Goal: Find specific page/section: Find specific page/section

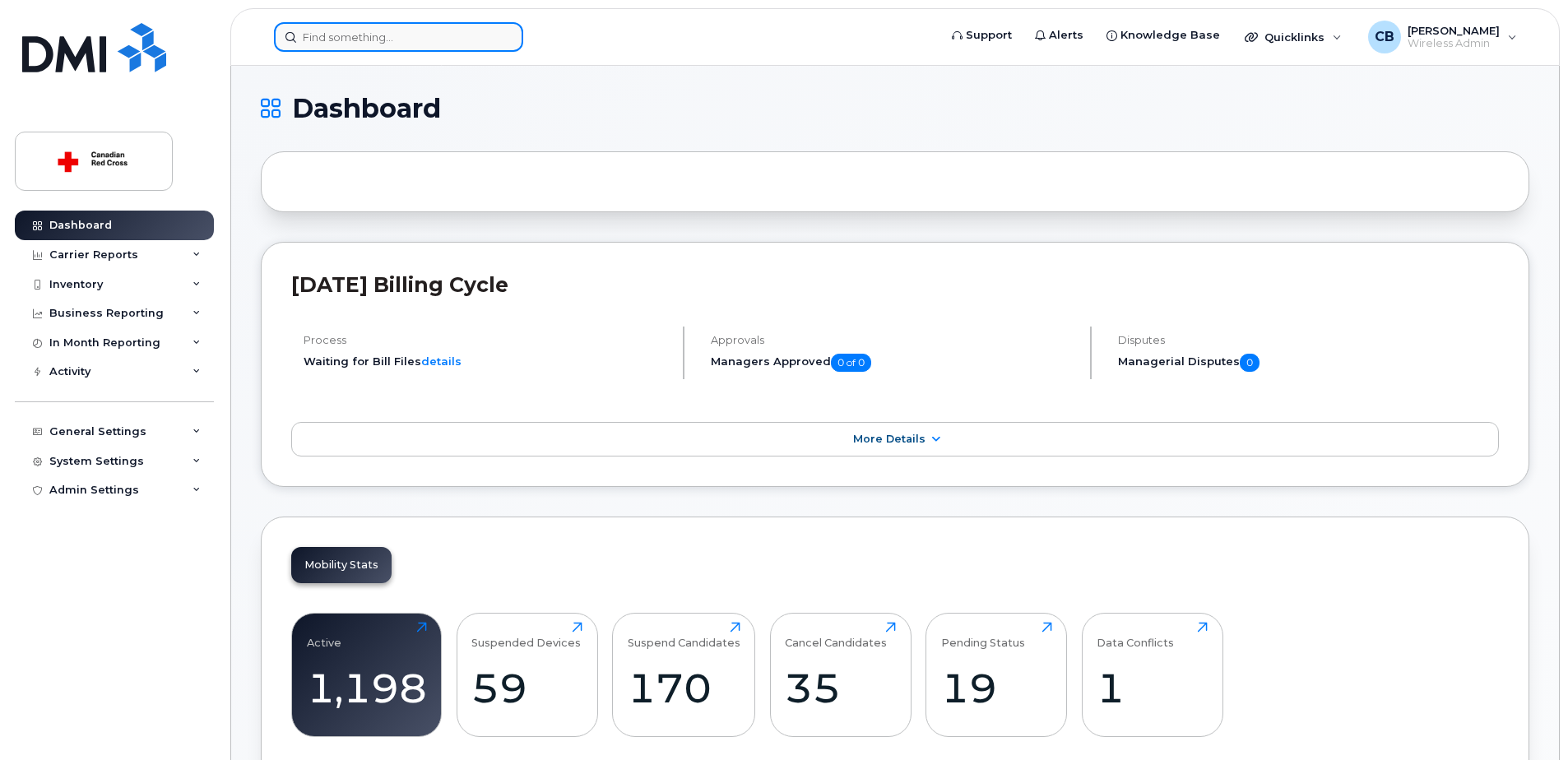
click at [343, 33] on input at bounding box center [399, 36] width 250 height 29
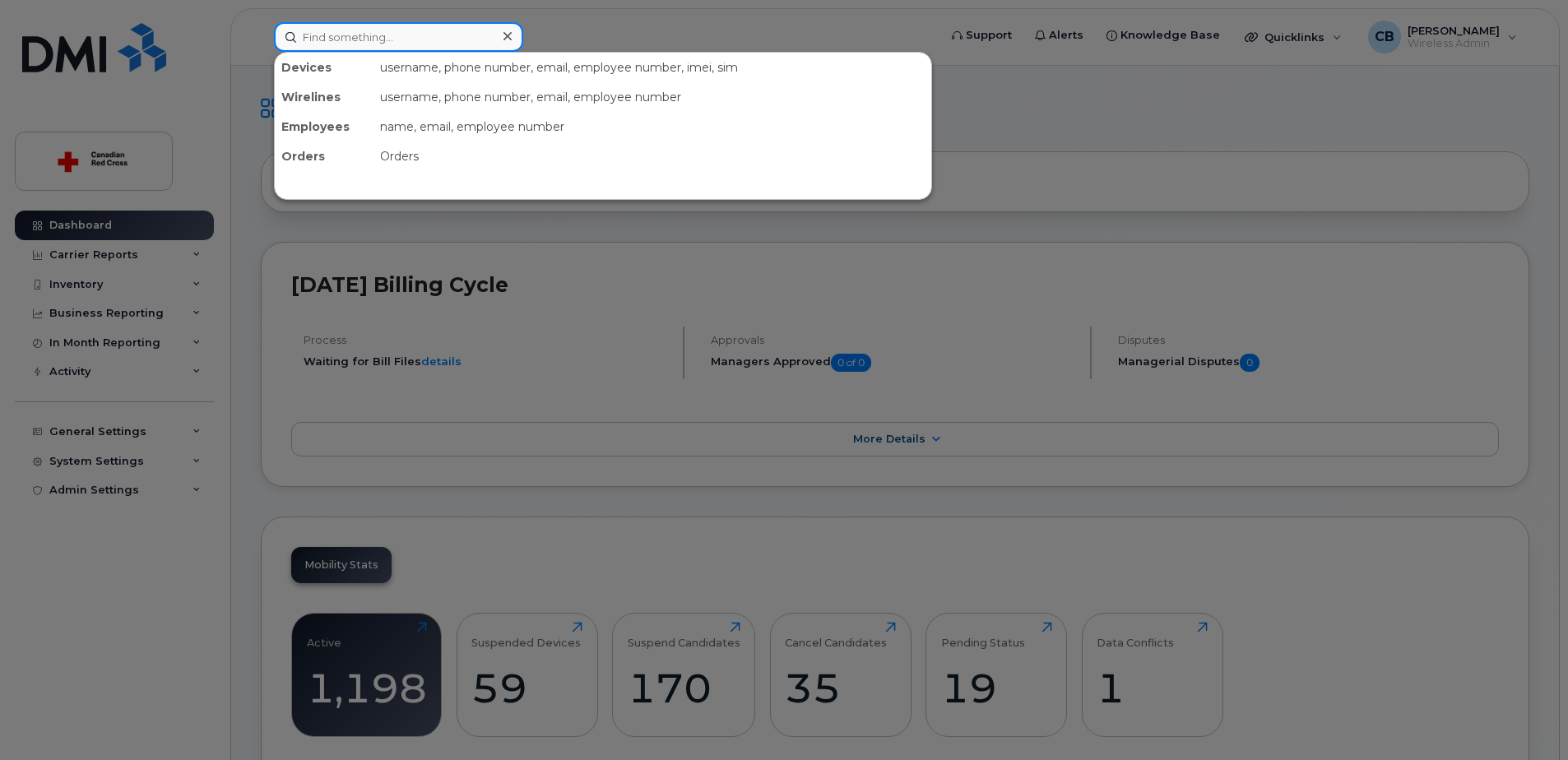
paste input "2044717676"
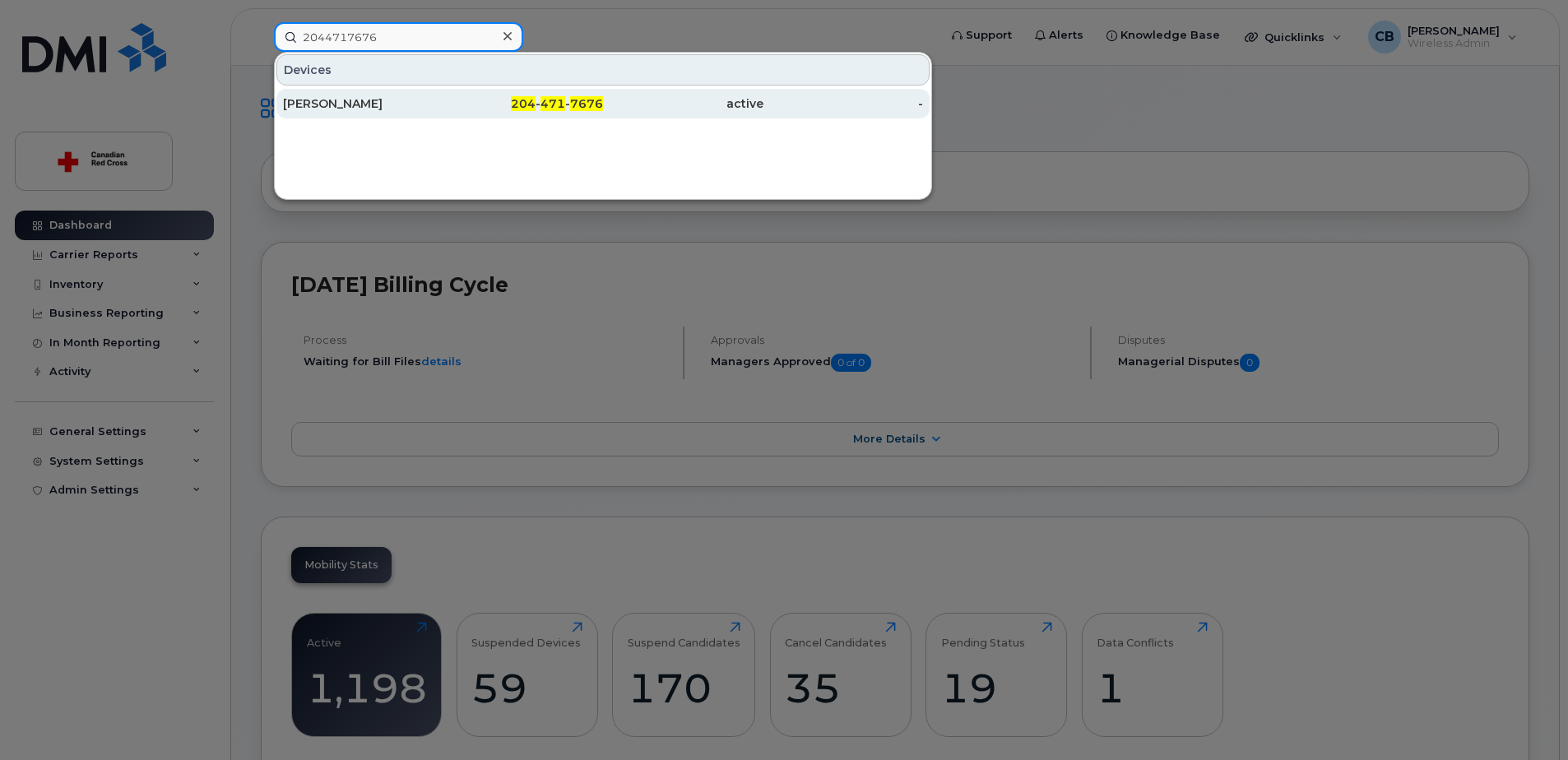
type input "2044717676"
click at [336, 100] on div "Concetta Grande" at bounding box center [363, 103] width 161 height 16
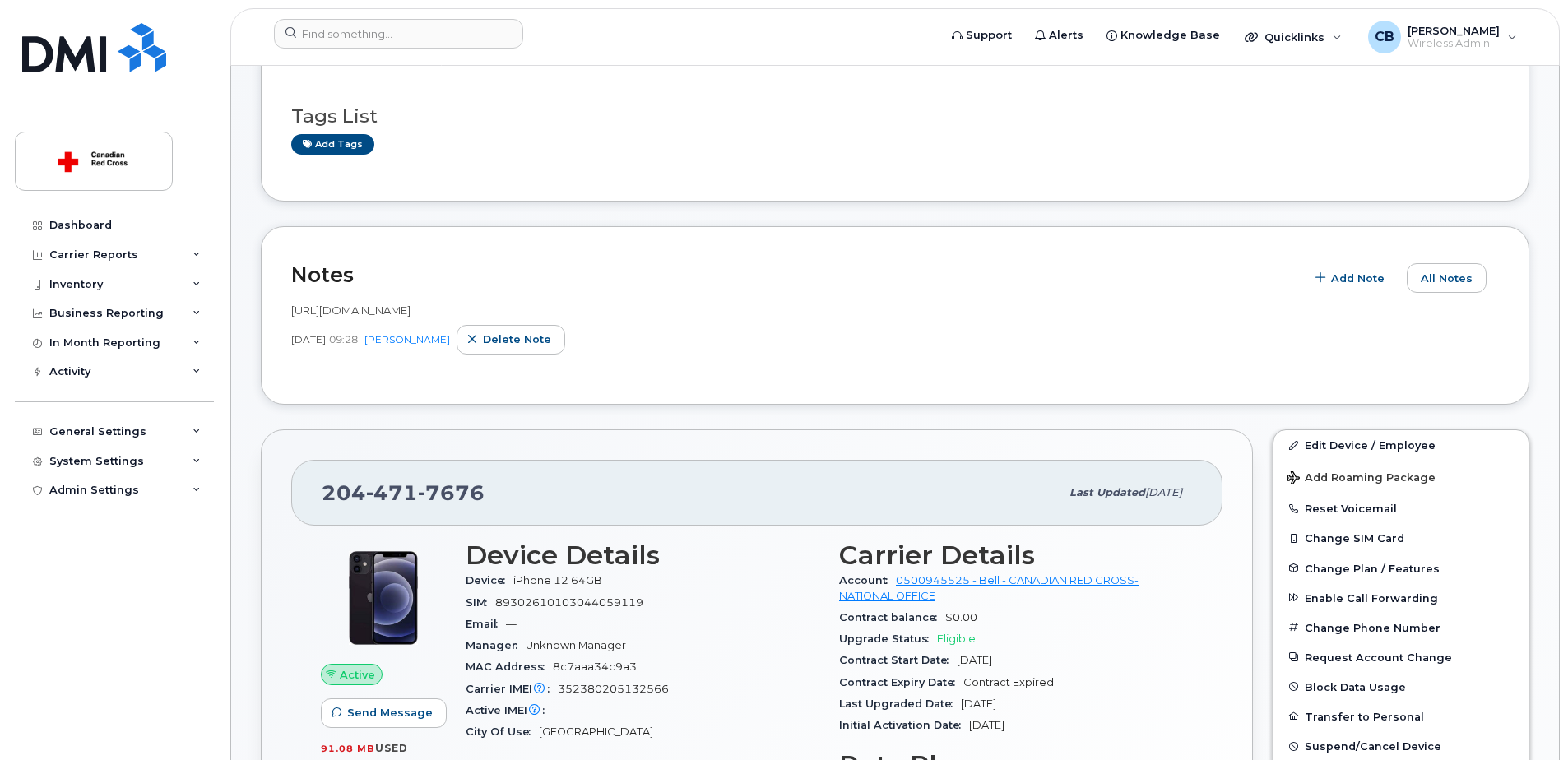
scroll to position [247, 0]
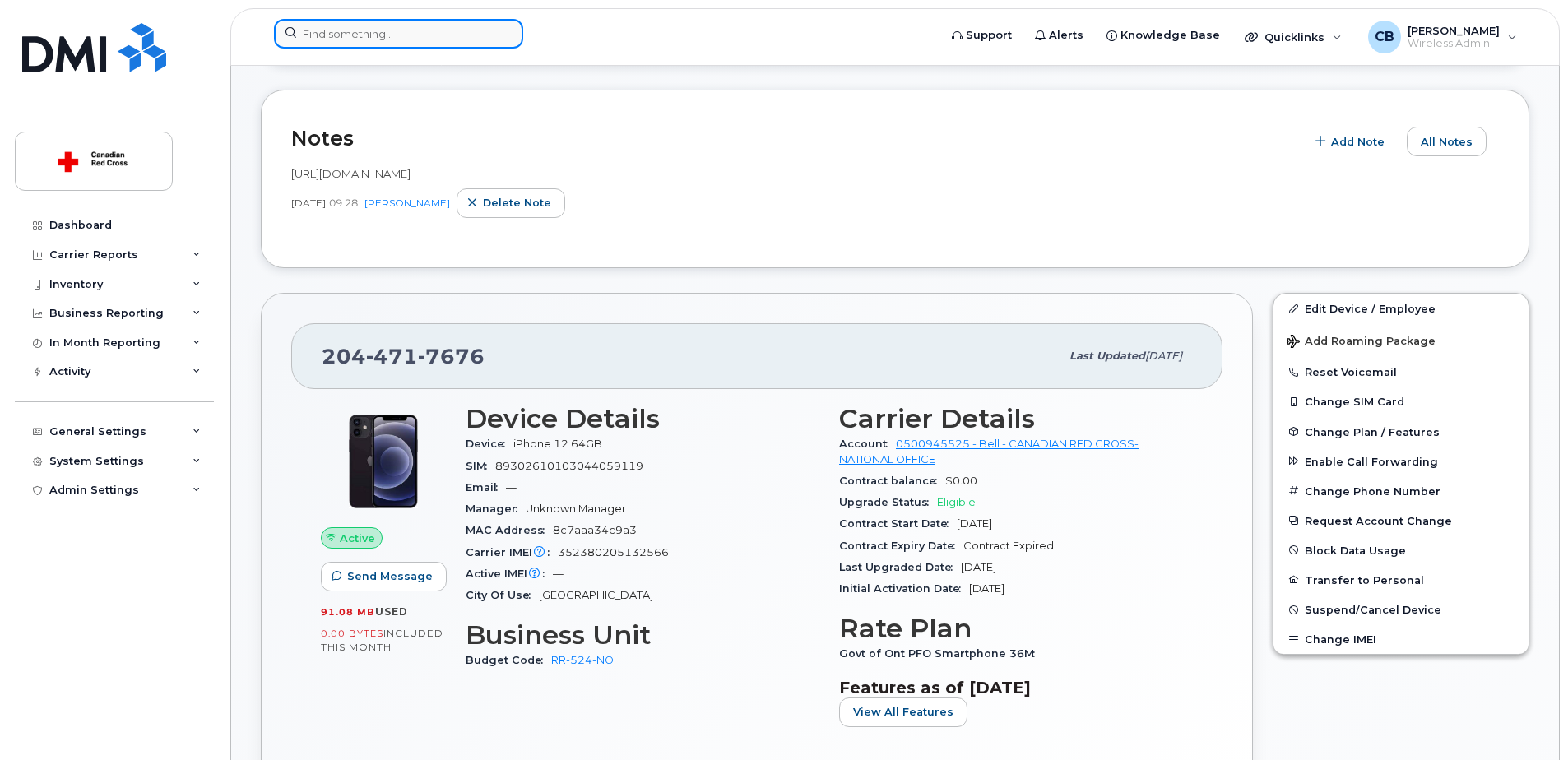
click at [404, 39] on input at bounding box center [399, 33] width 250 height 29
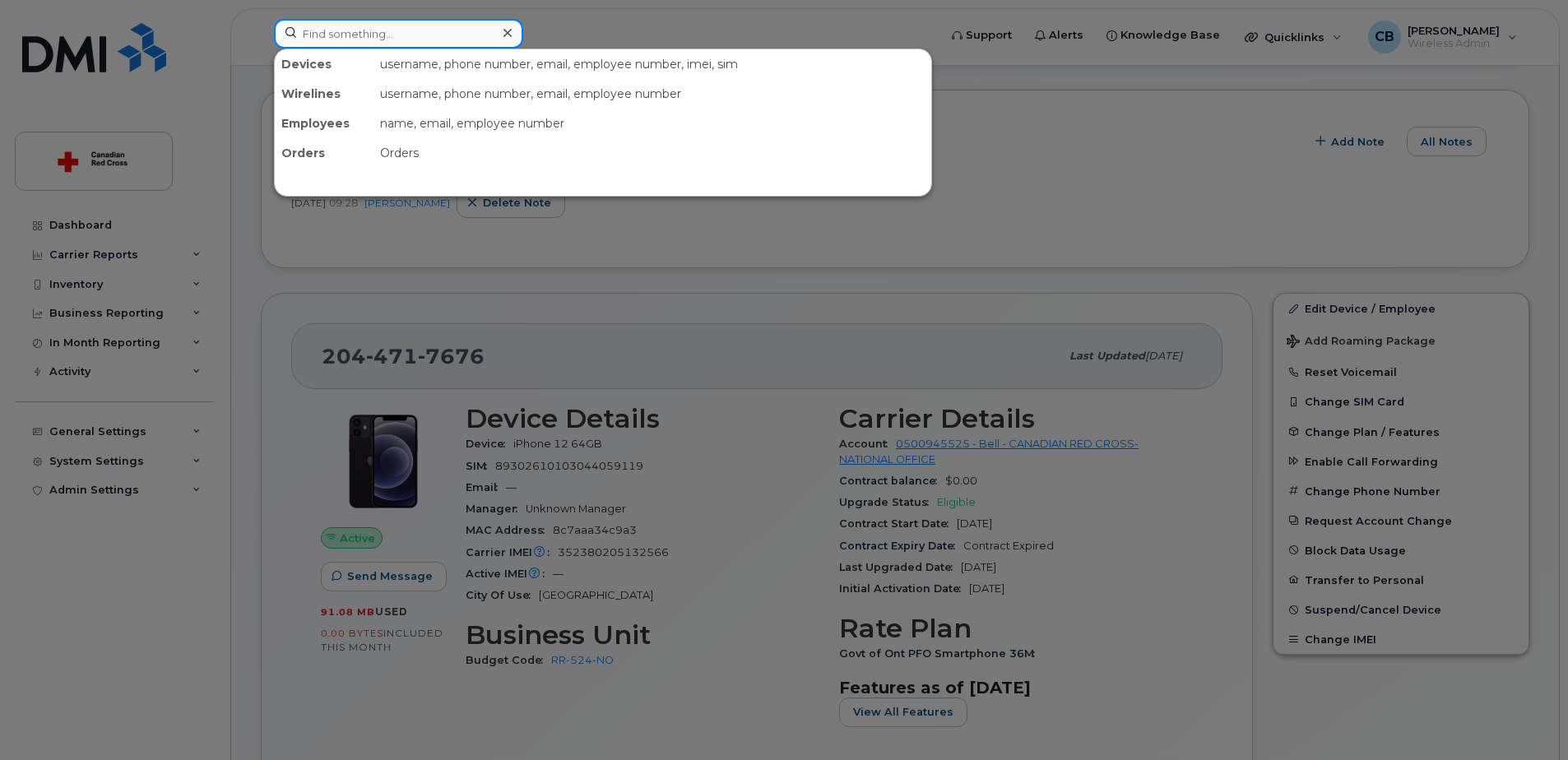
paste input "7097321941"
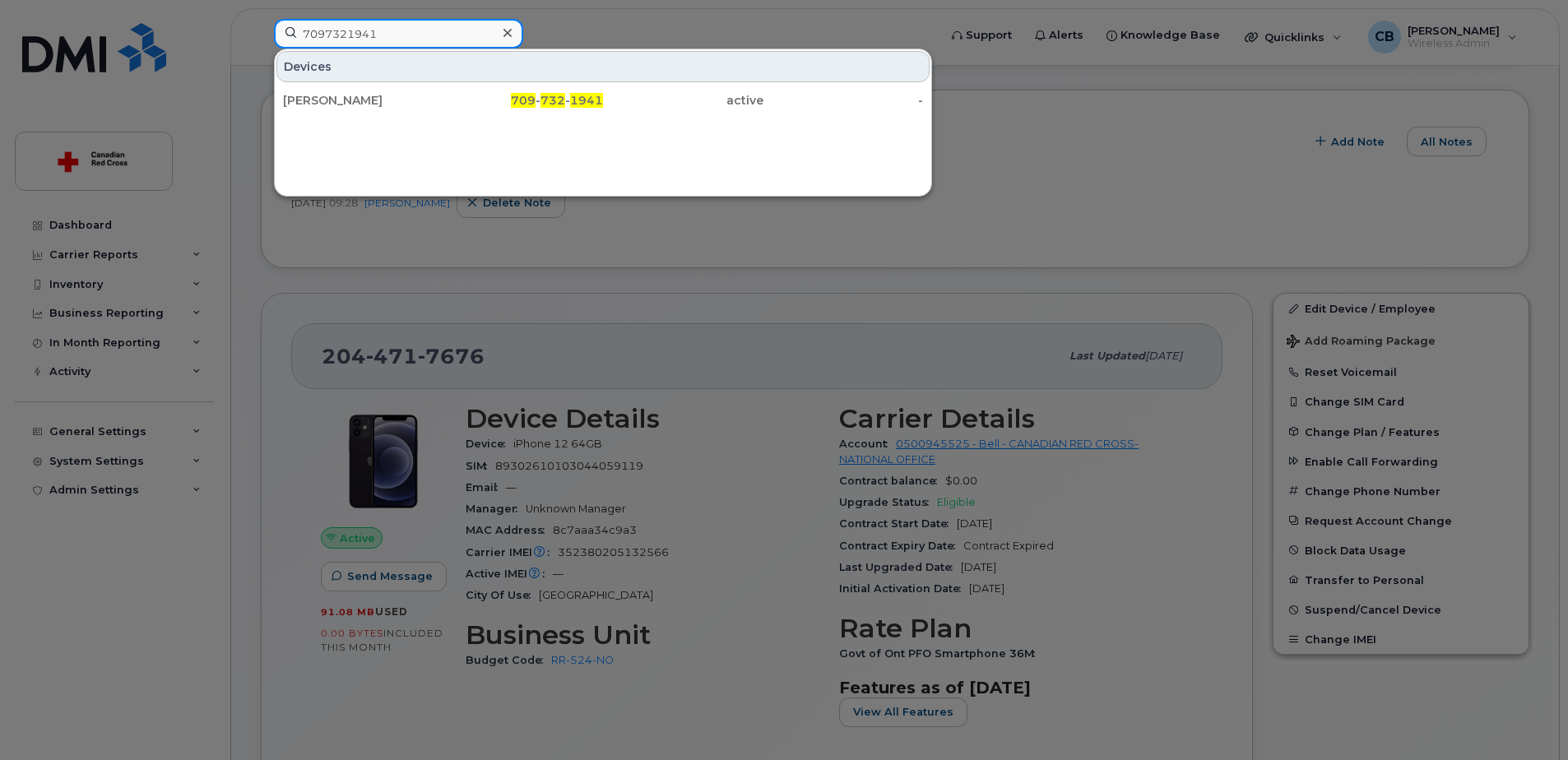
type input "7097321941"
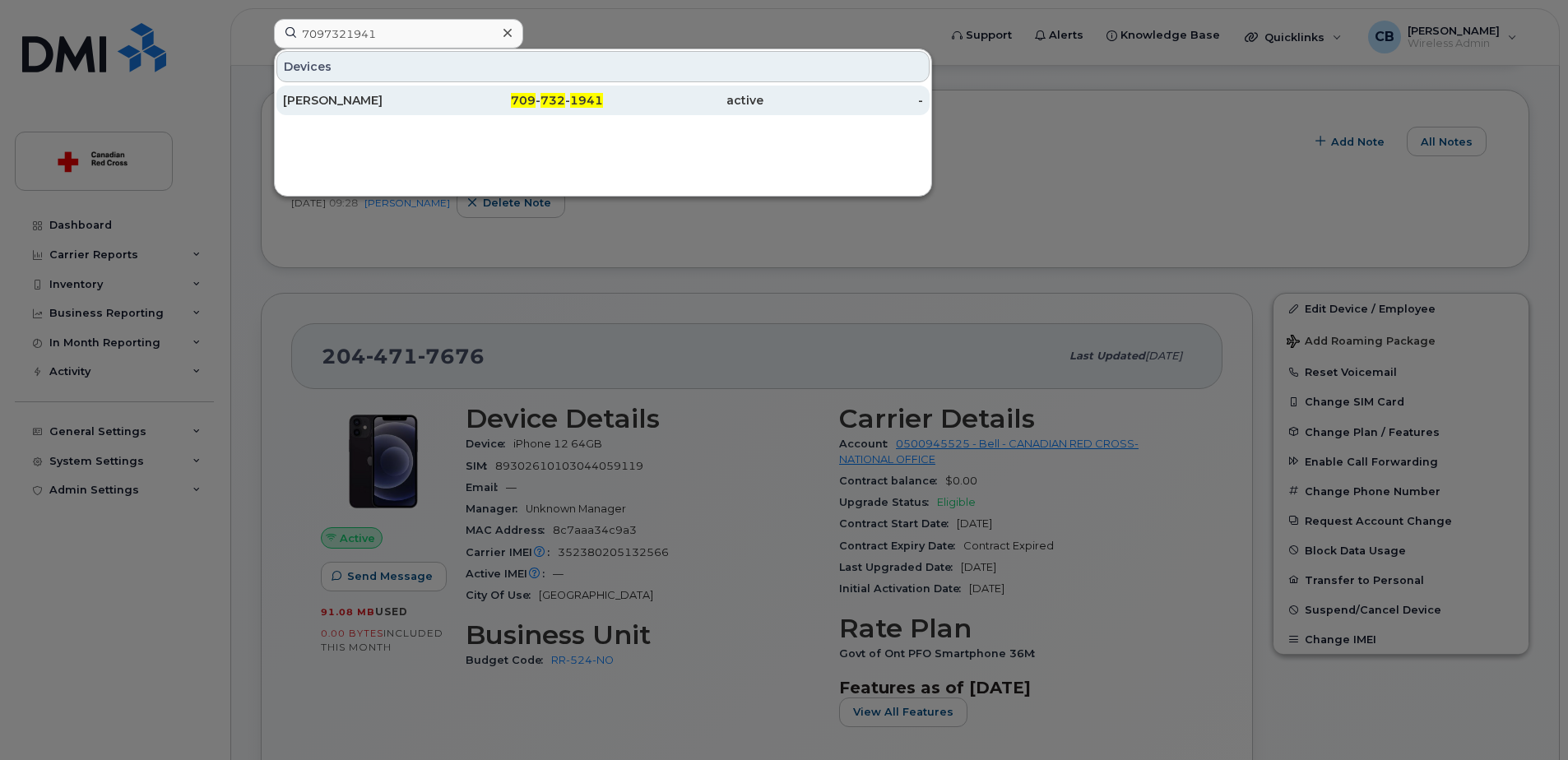
click at [352, 99] on div "Samira Hatami" at bounding box center [363, 99] width 161 height 16
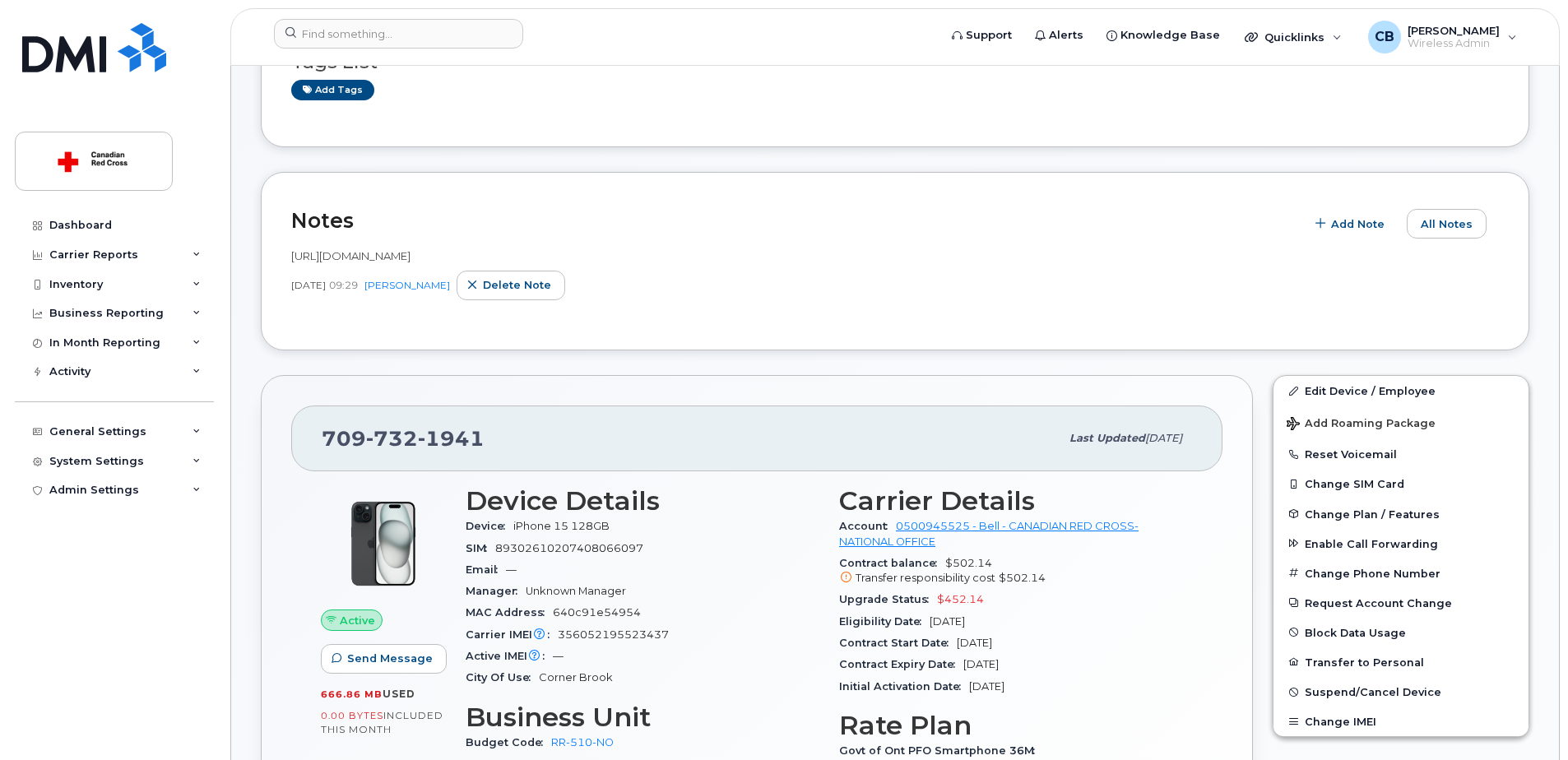
scroll to position [329, 0]
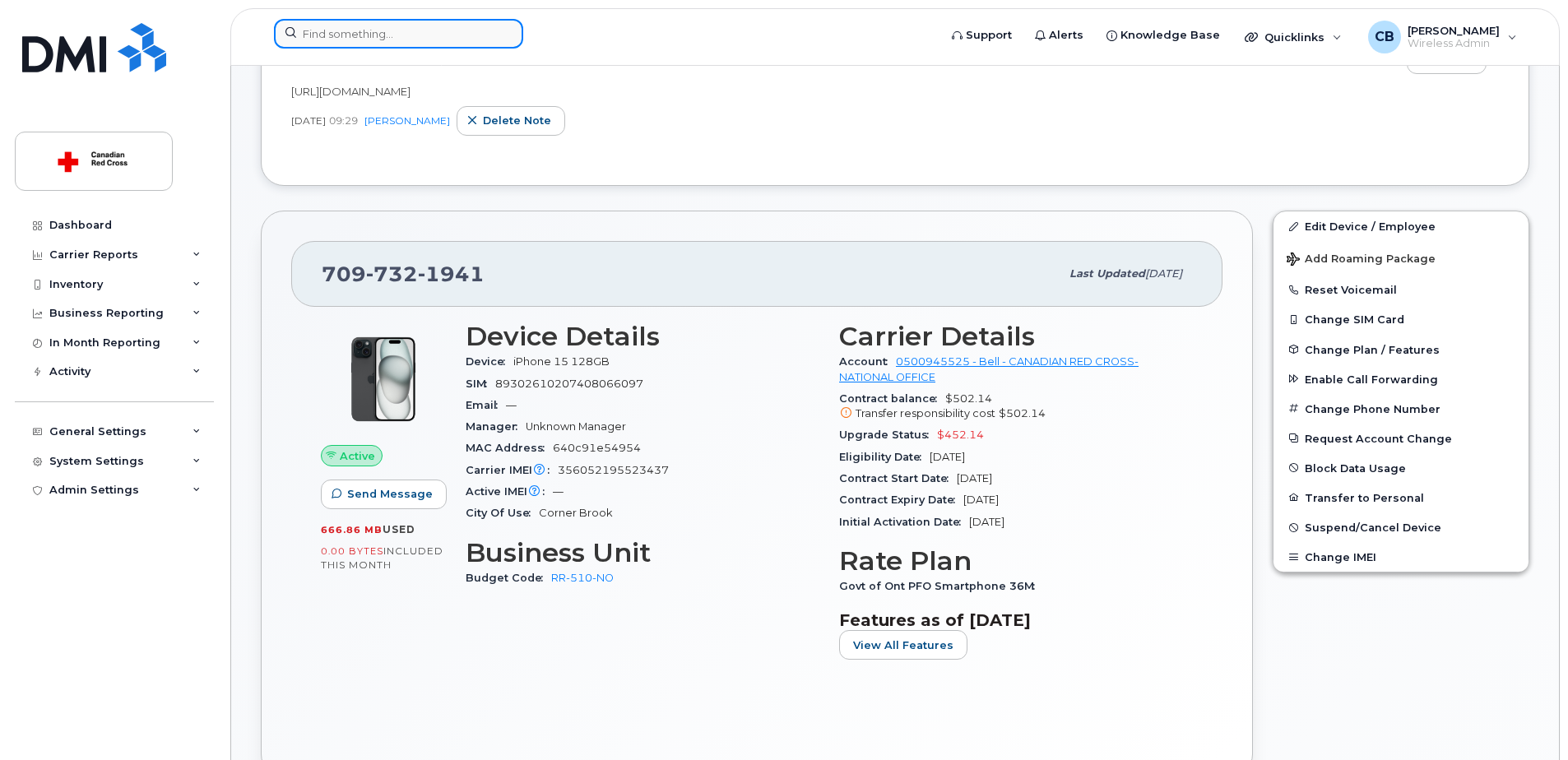
click at [440, 21] on input at bounding box center [399, 33] width 250 height 29
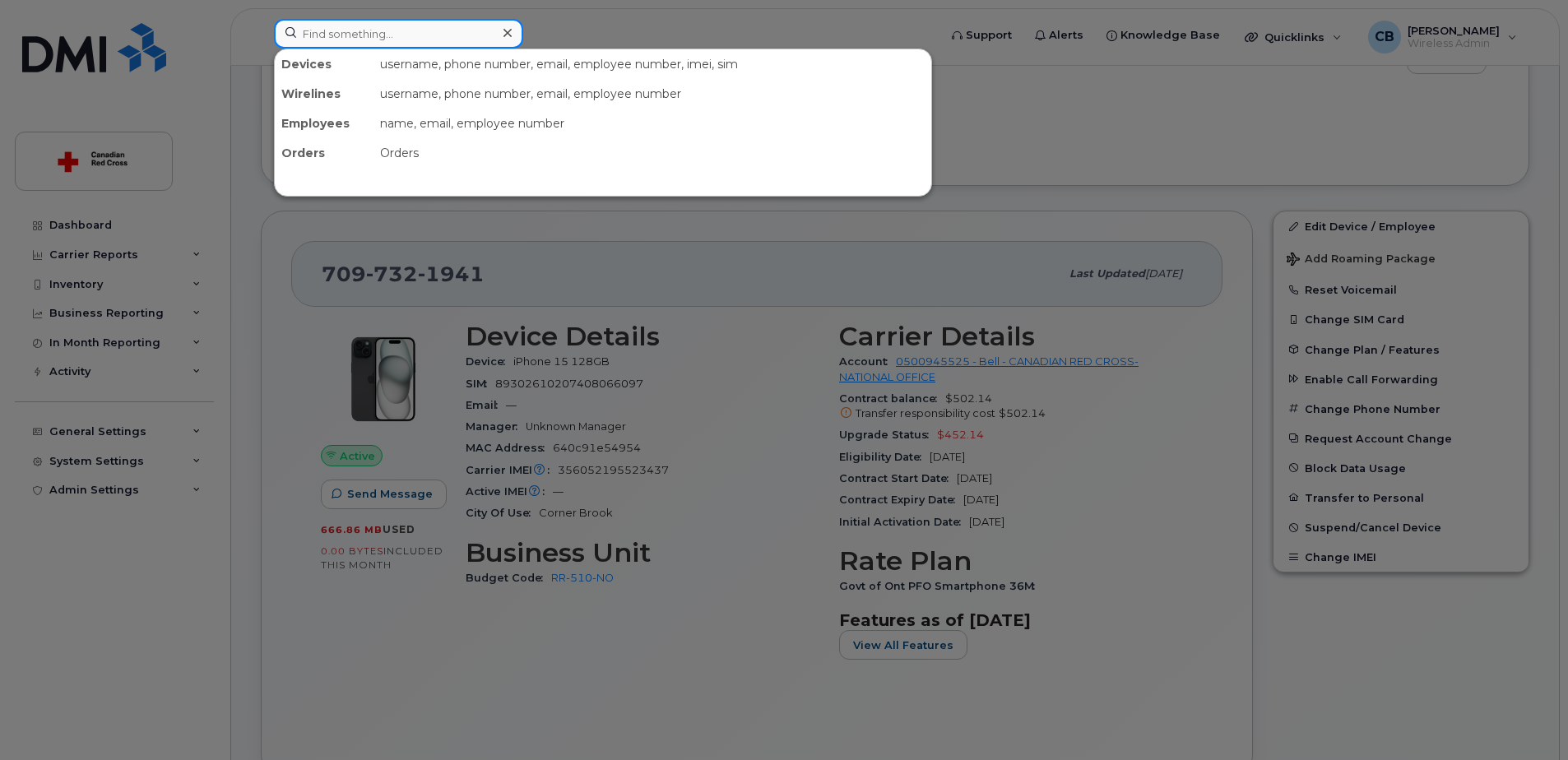
paste input "2045888827"
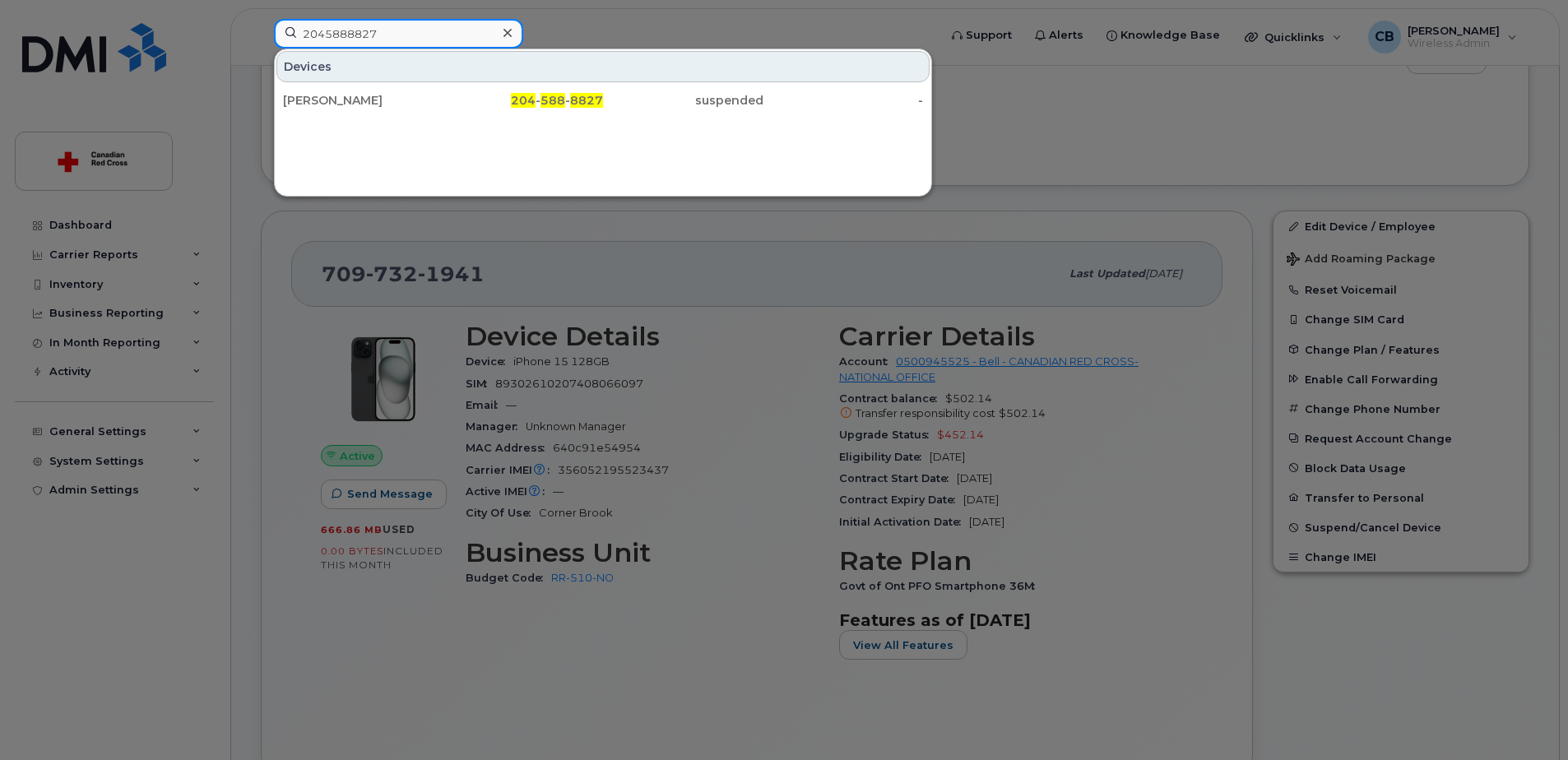
type input "2045888827"
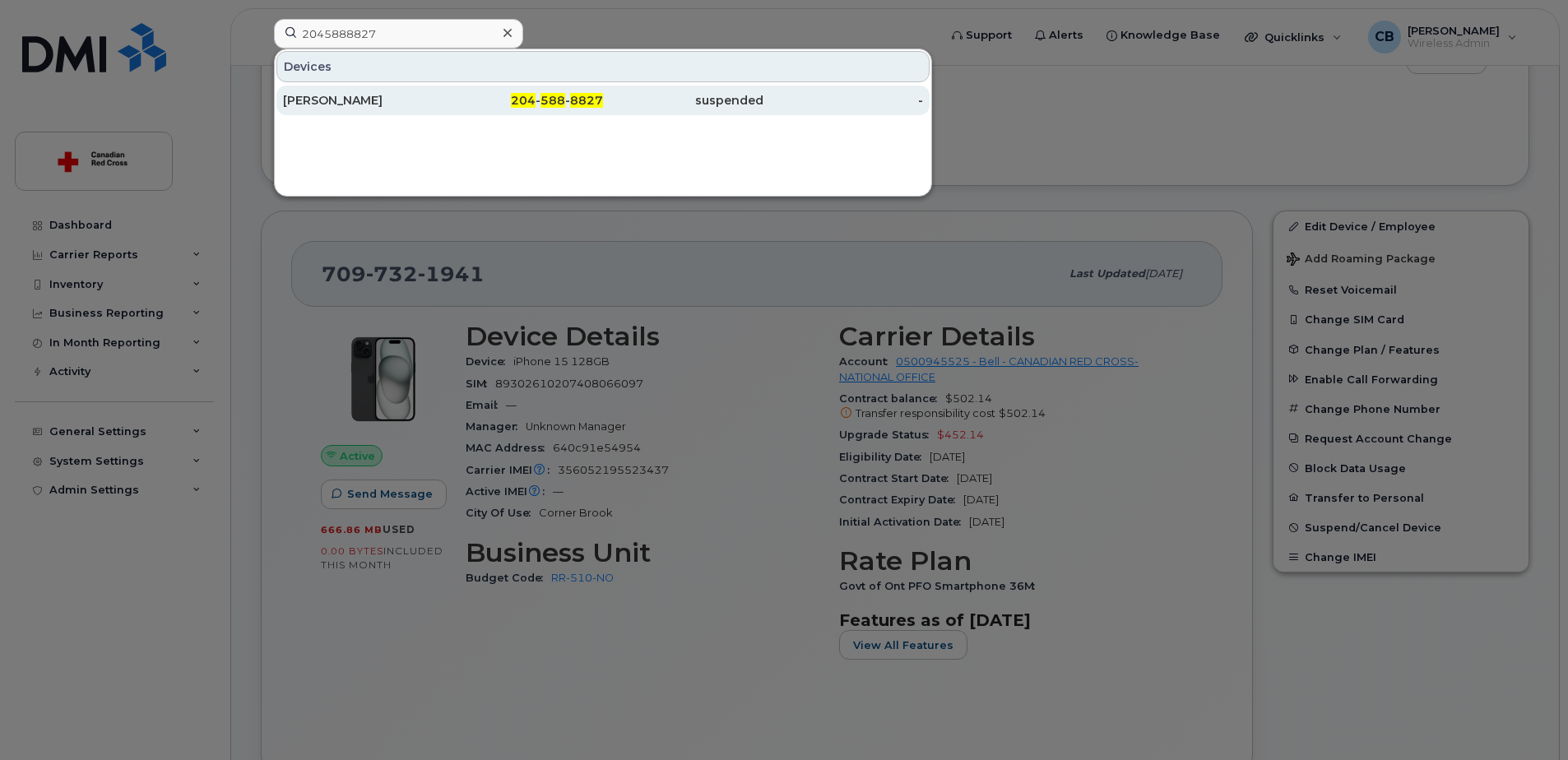
drag, startPoint x: 350, startPoint y: 95, endPoint x: 301, endPoint y: 108, distance: 50.7
click at [350, 95] on div "Ava Tavakoli" at bounding box center [363, 99] width 161 height 16
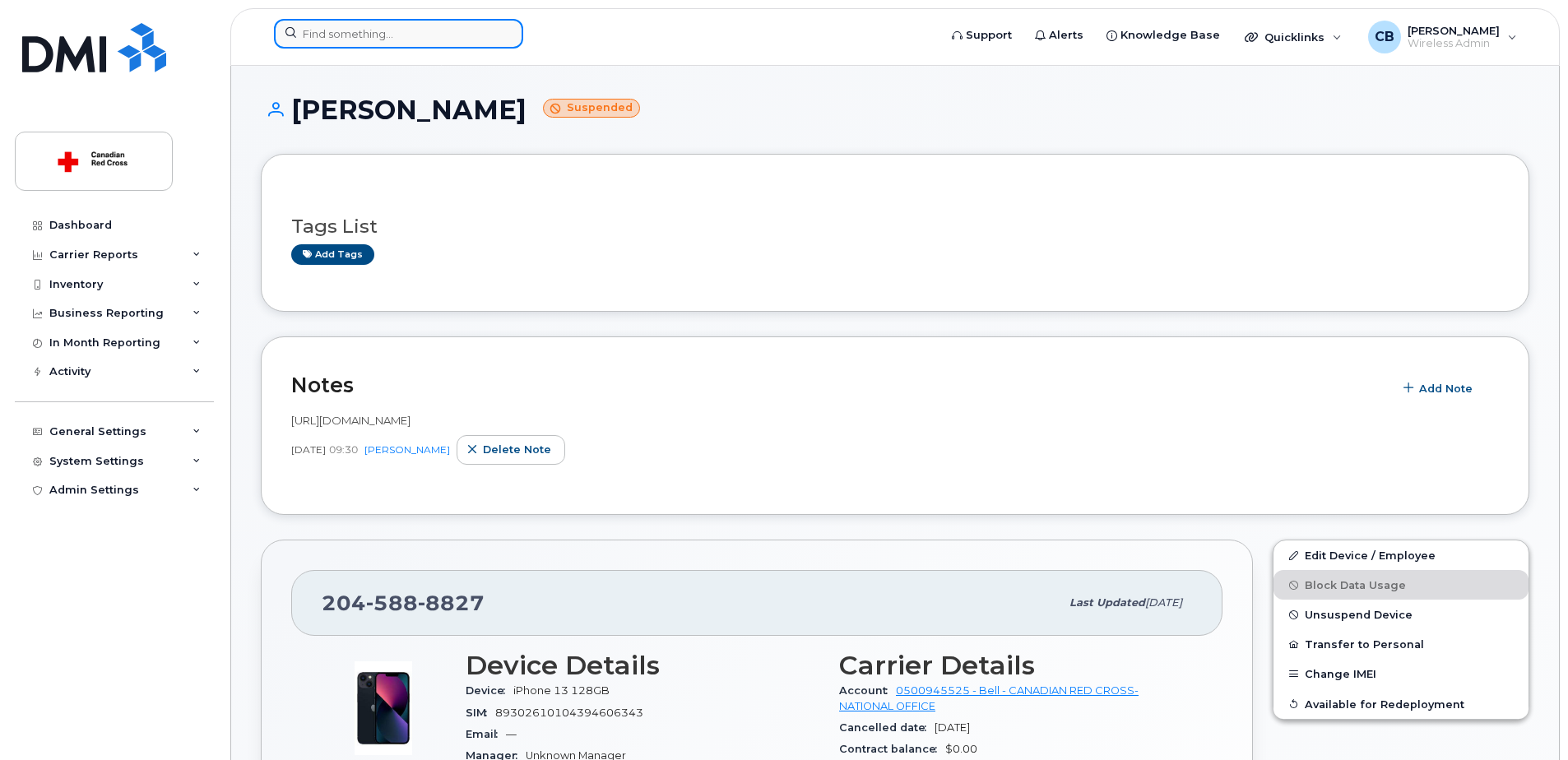
click at [445, 38] on input at bounding box center [399, 33] width 250 height 29
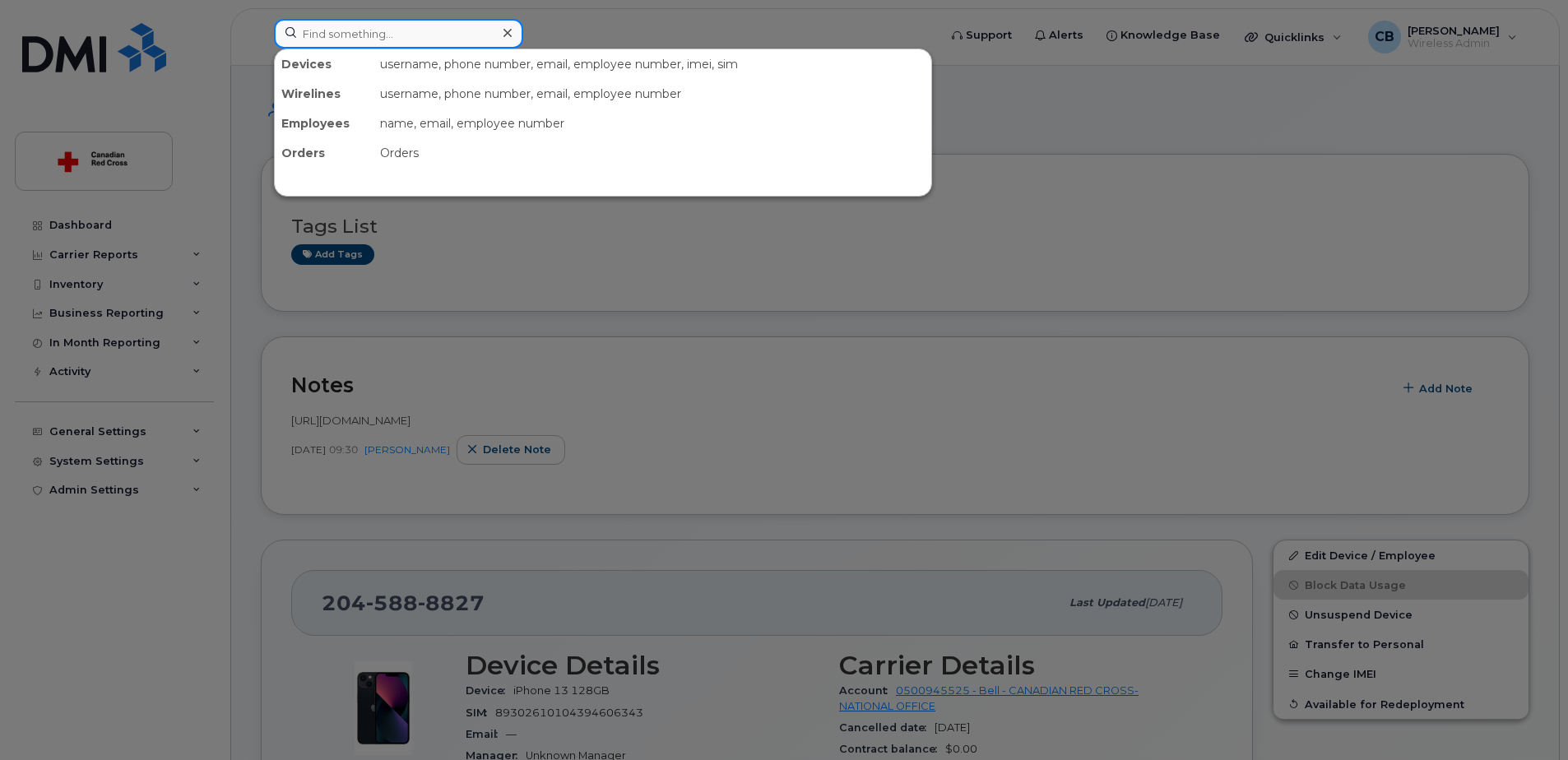
paste input "3069141108"
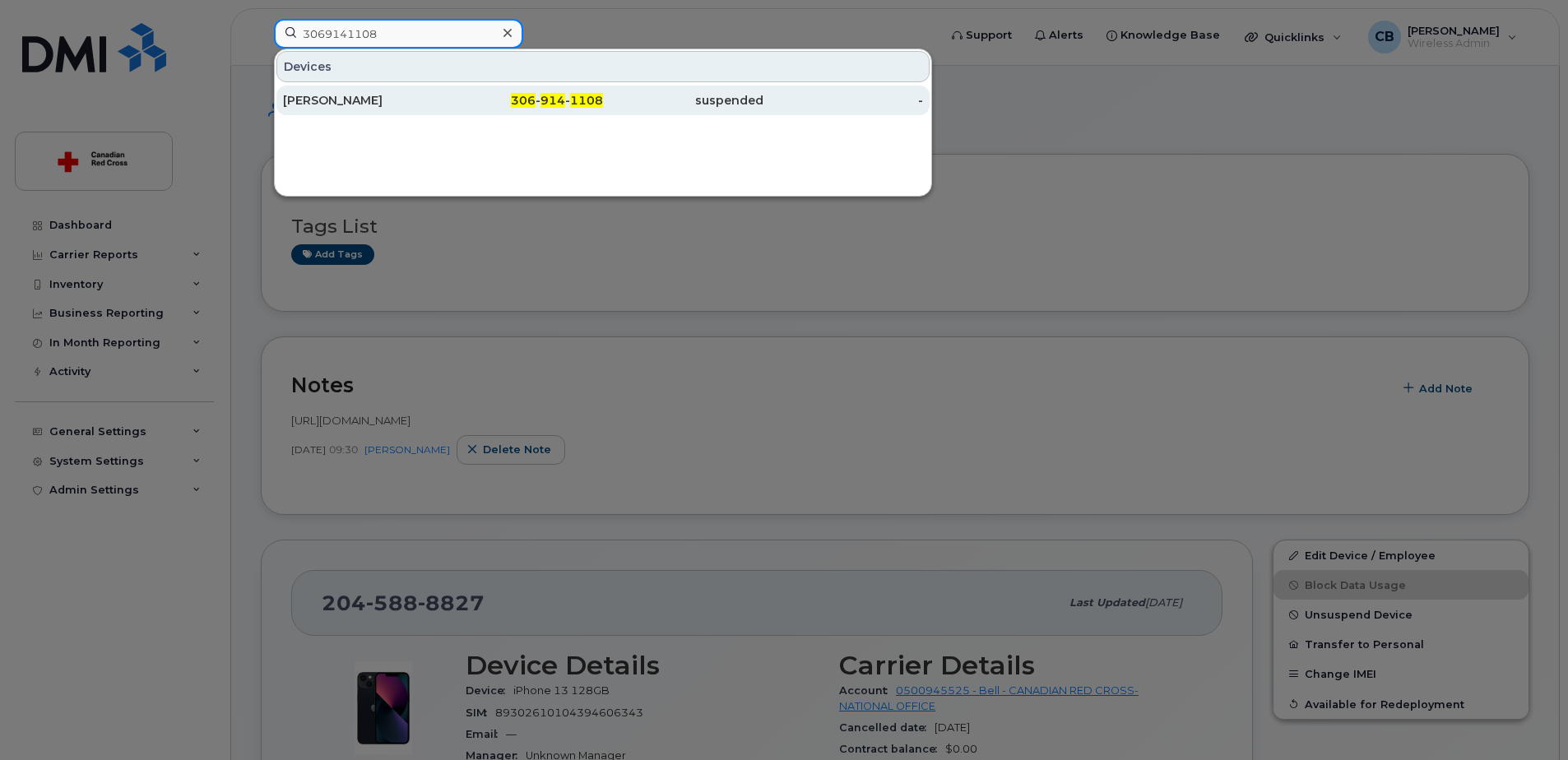
type input "3069141108"
click at [364, 98] on div "Isabelle Hardlotte" at bounding box center [363, 99] width 161 height 16
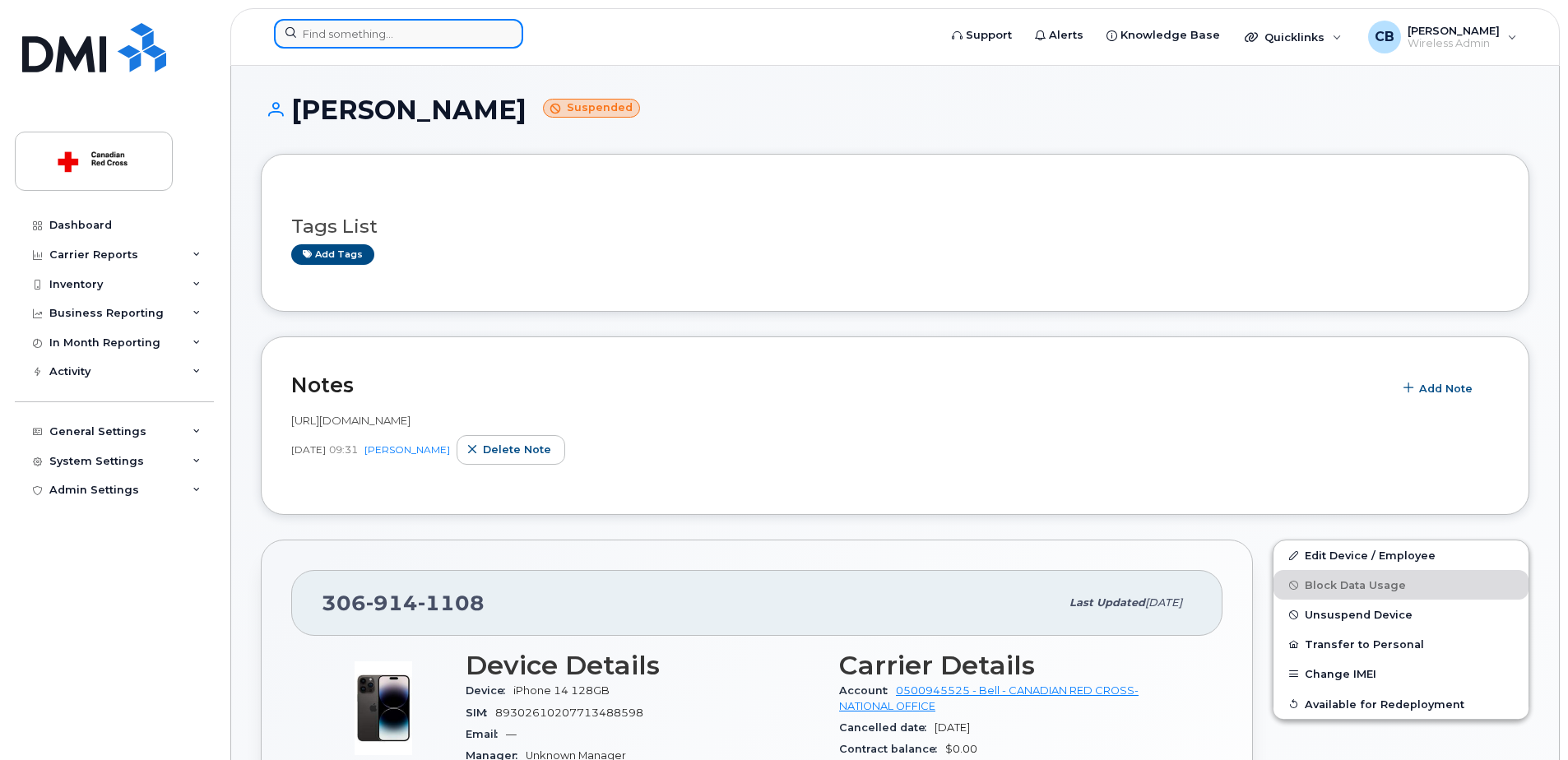
click at [363, 35] on input at bounding box center [399, 33] width 250 height 29
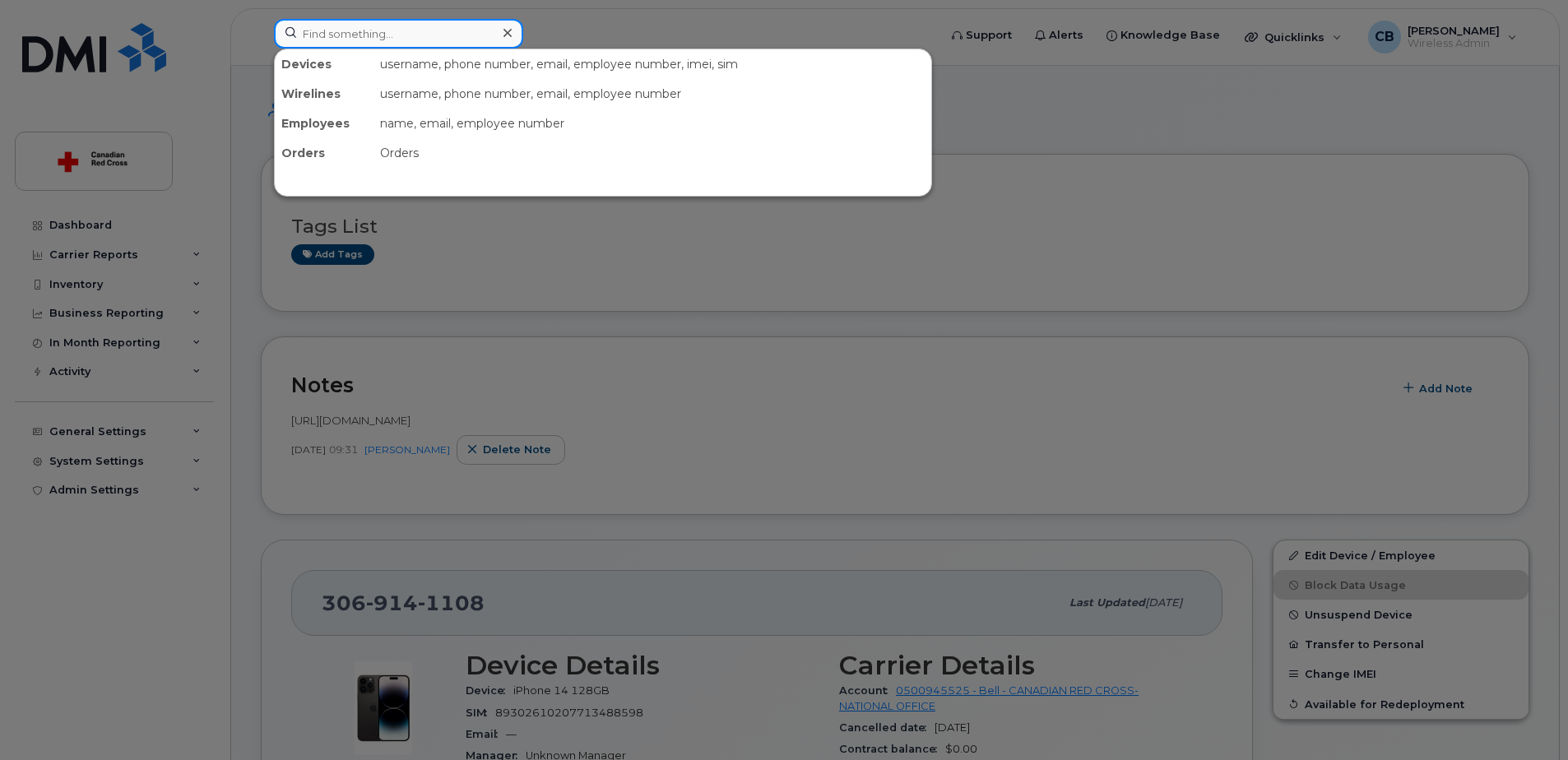
paste input "4384705399"
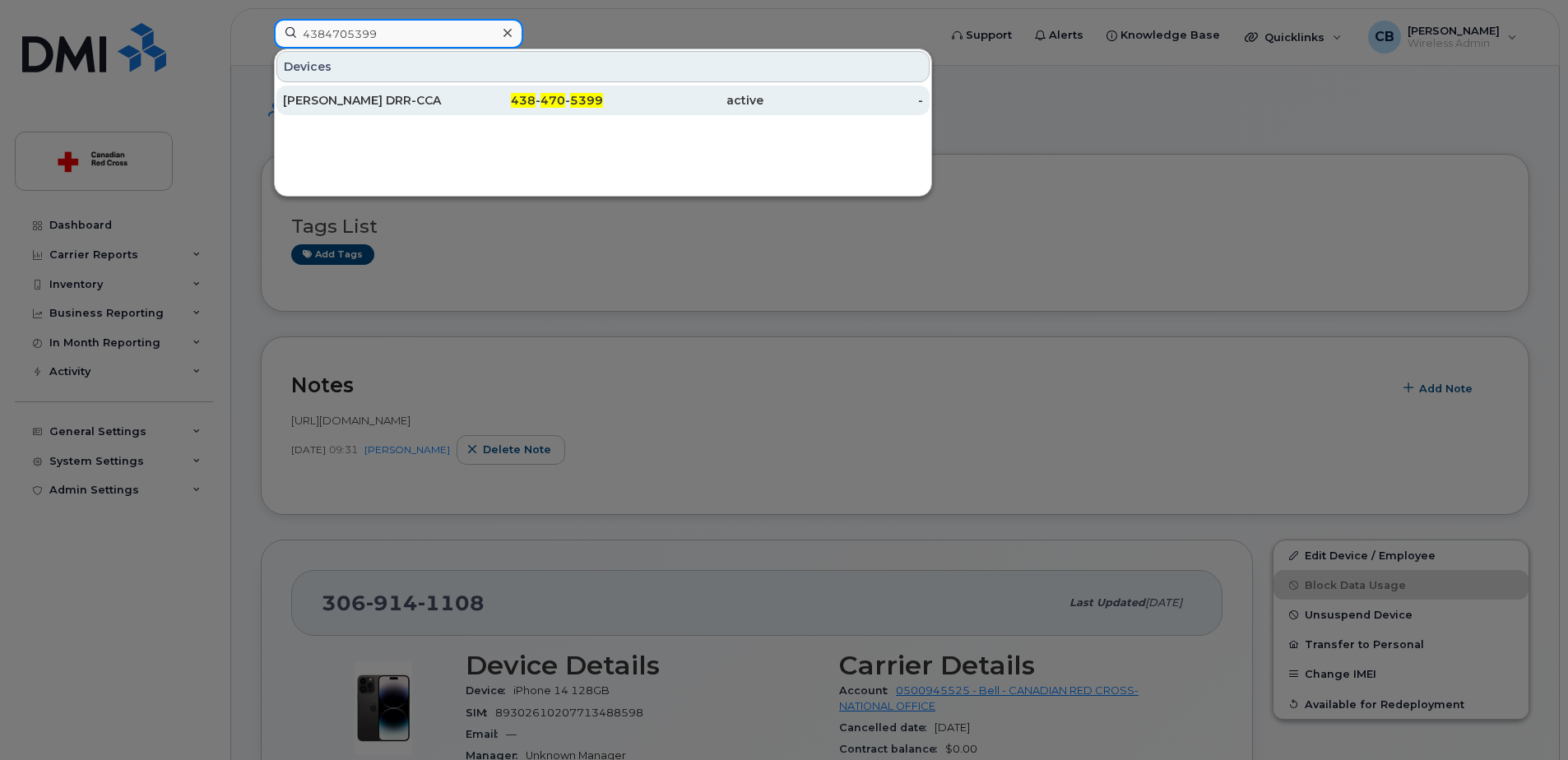
type input "4384705399"
click at [356, 100] on div "[PERSON_NAME] DRR-CCA" at bounding box center [363, 99] width 161 height 16
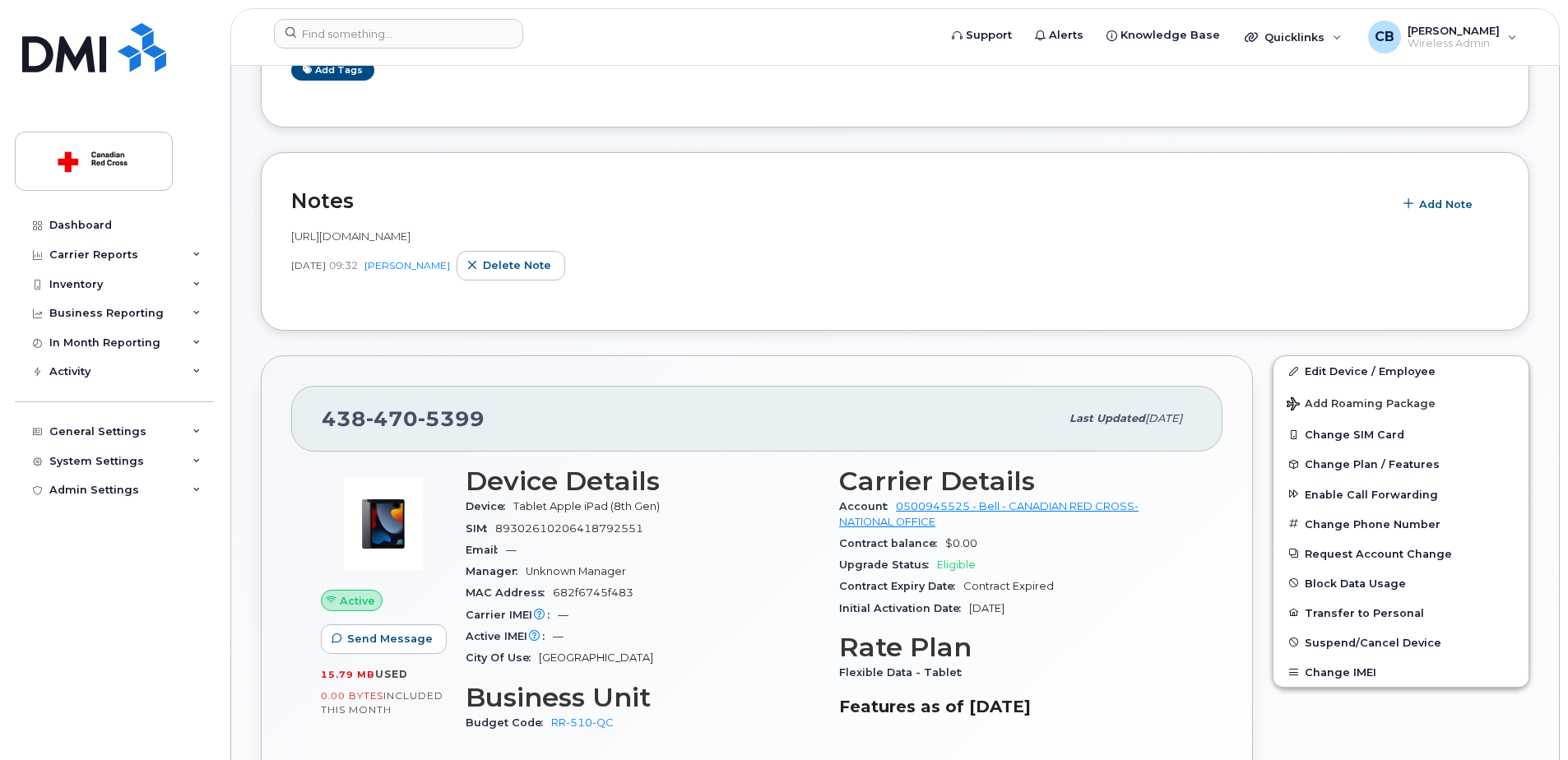
scroll to position [329, 0]
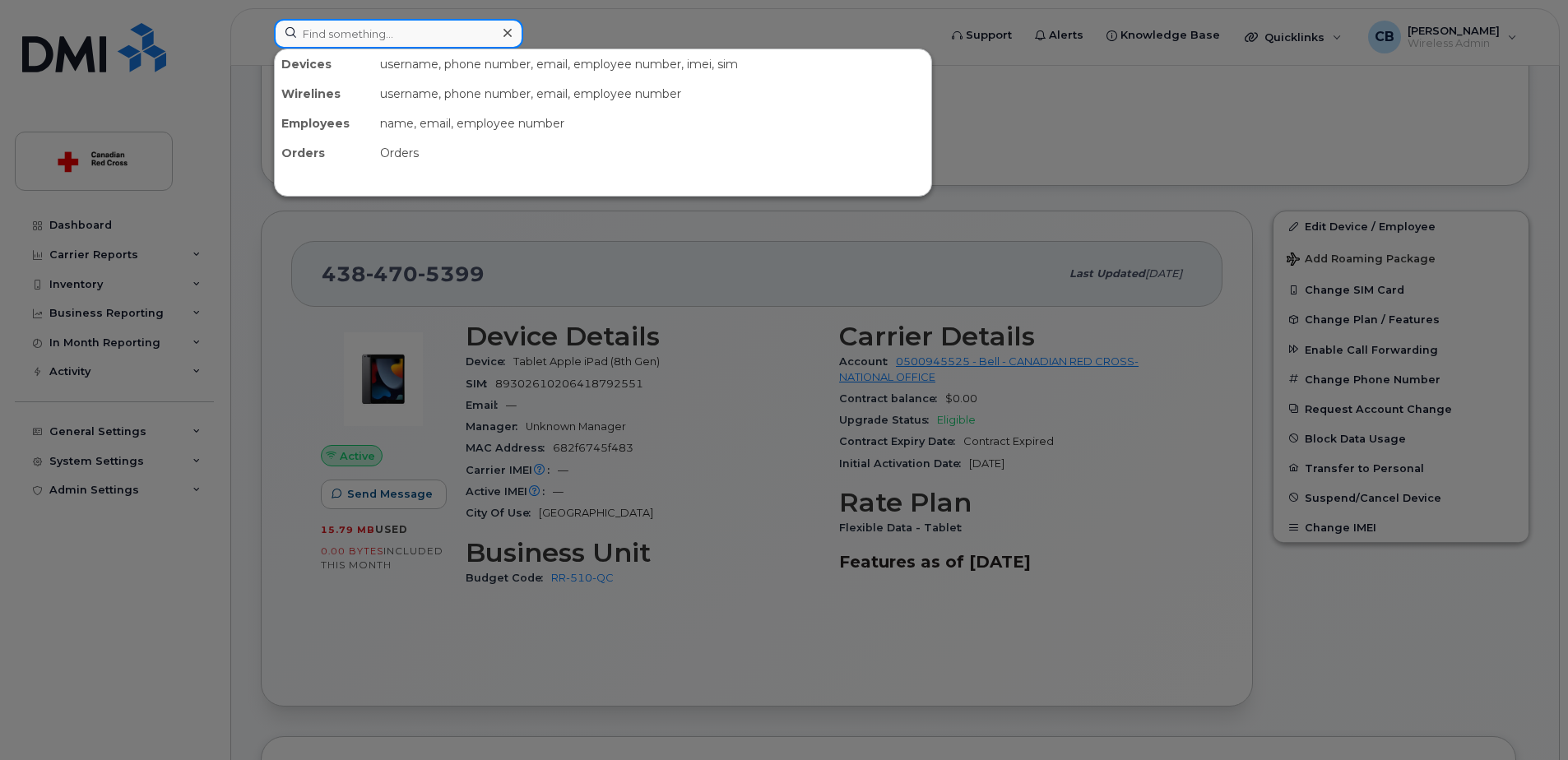
click at [390, 39] on input at bounding box center [399, 33] width 250 height 29
paste input "4384706713"
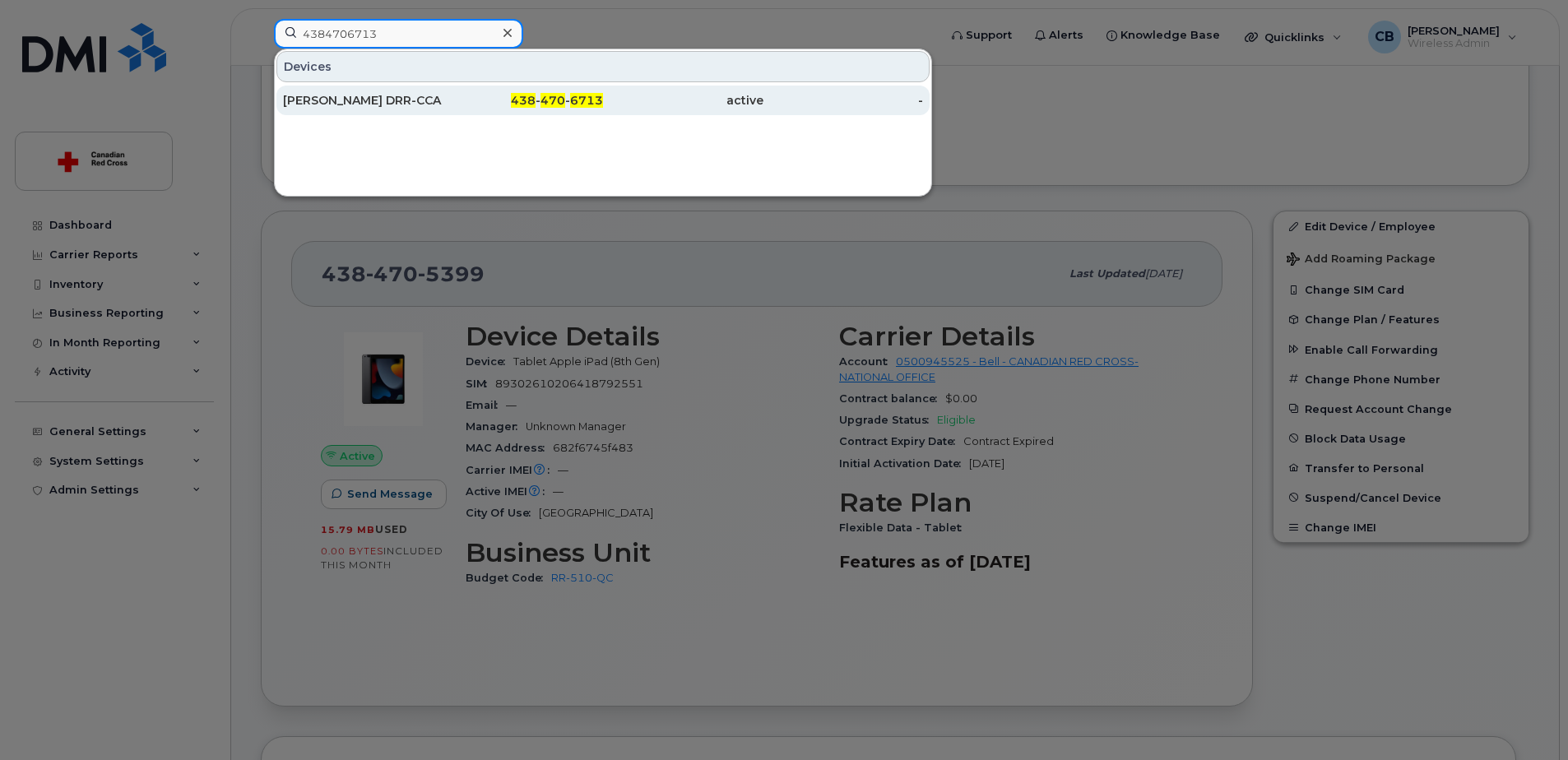
type input "4384706713"
click at [369, 99] on div "Agathe Piou DRR-CCA" at bounding box center [363, 99] width 161 height 16
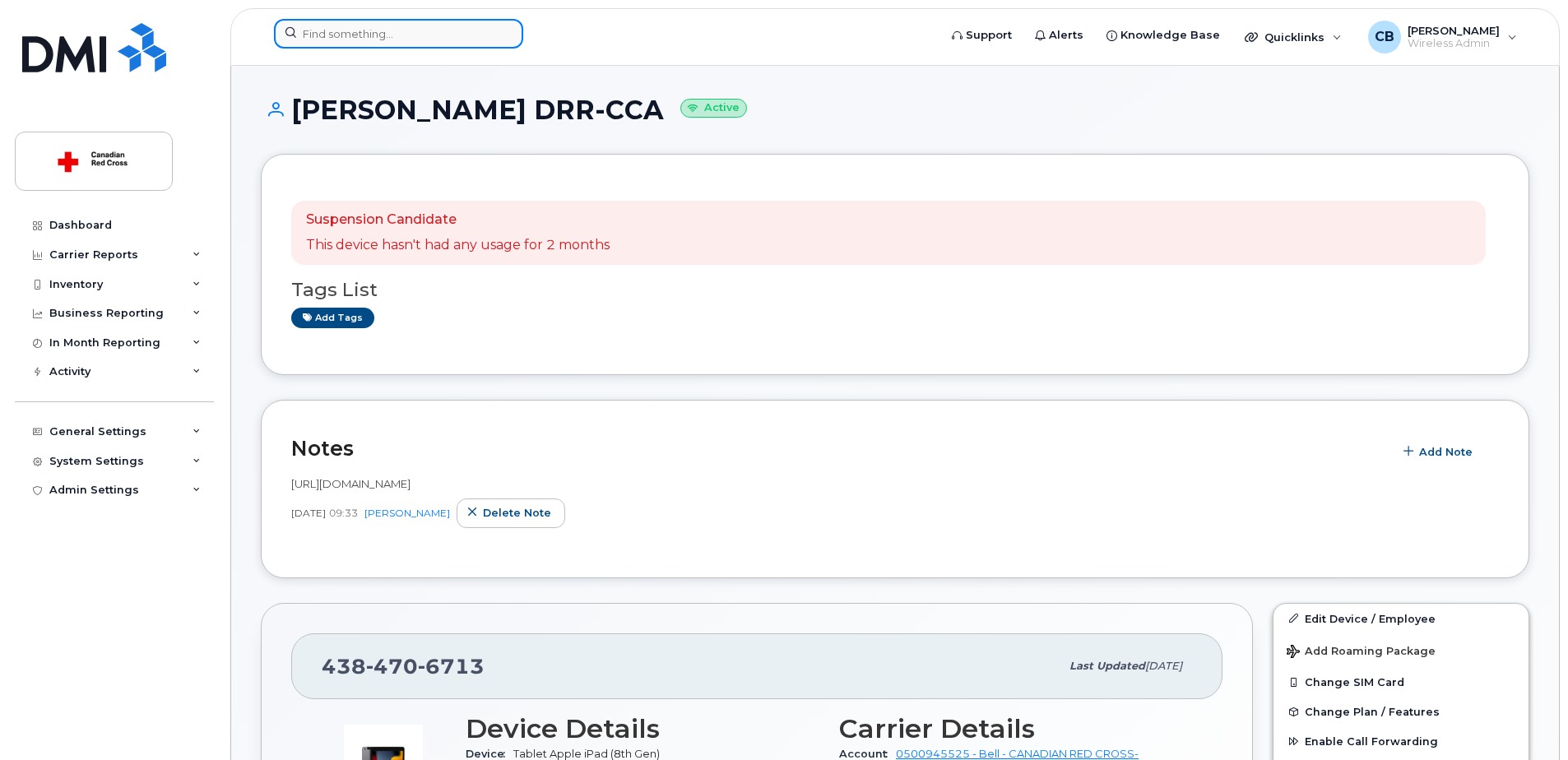
click at [370, 28] on input at bounding box center [399, 33] width 250 height 29
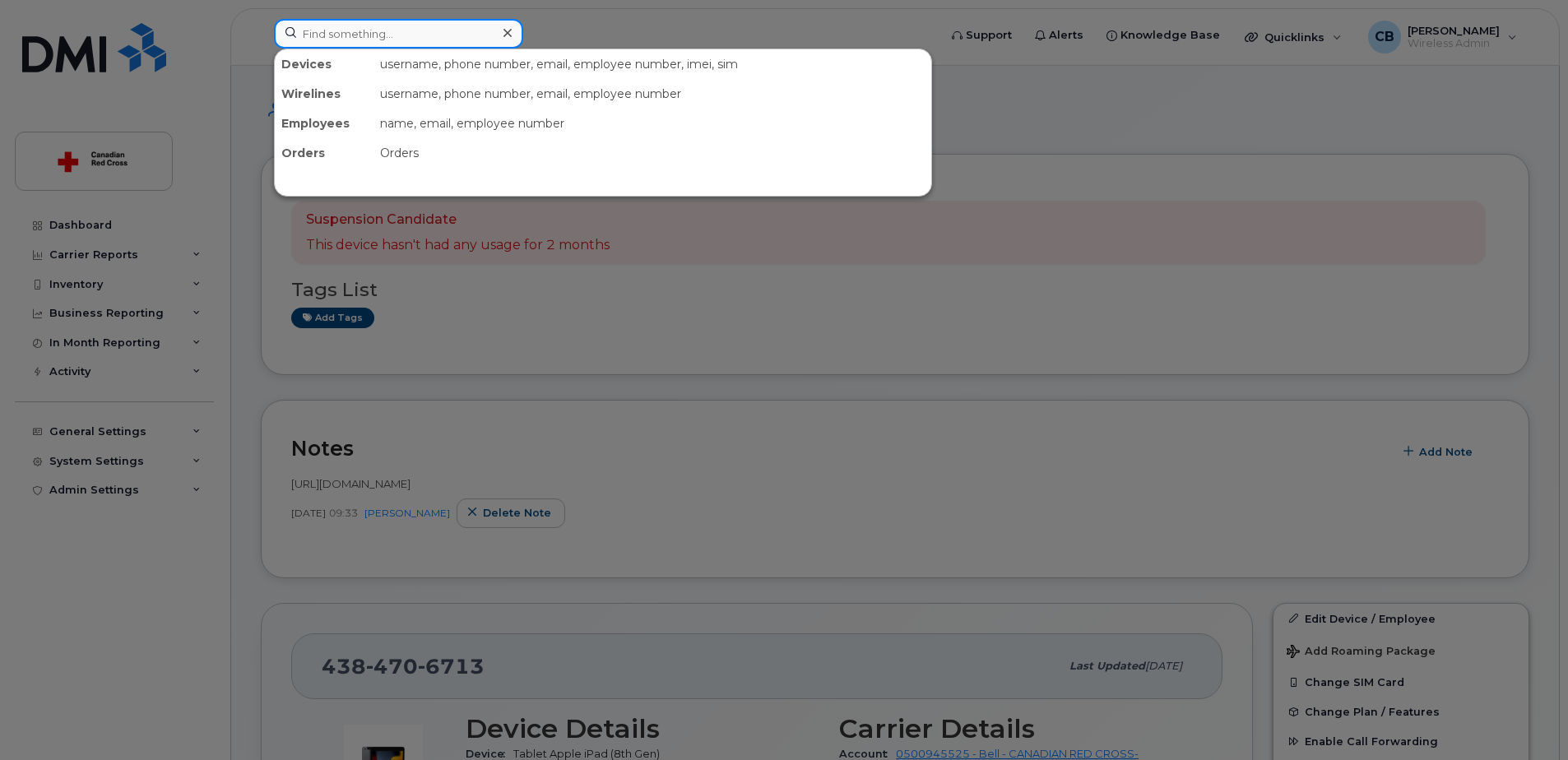
paste input "4384708681"
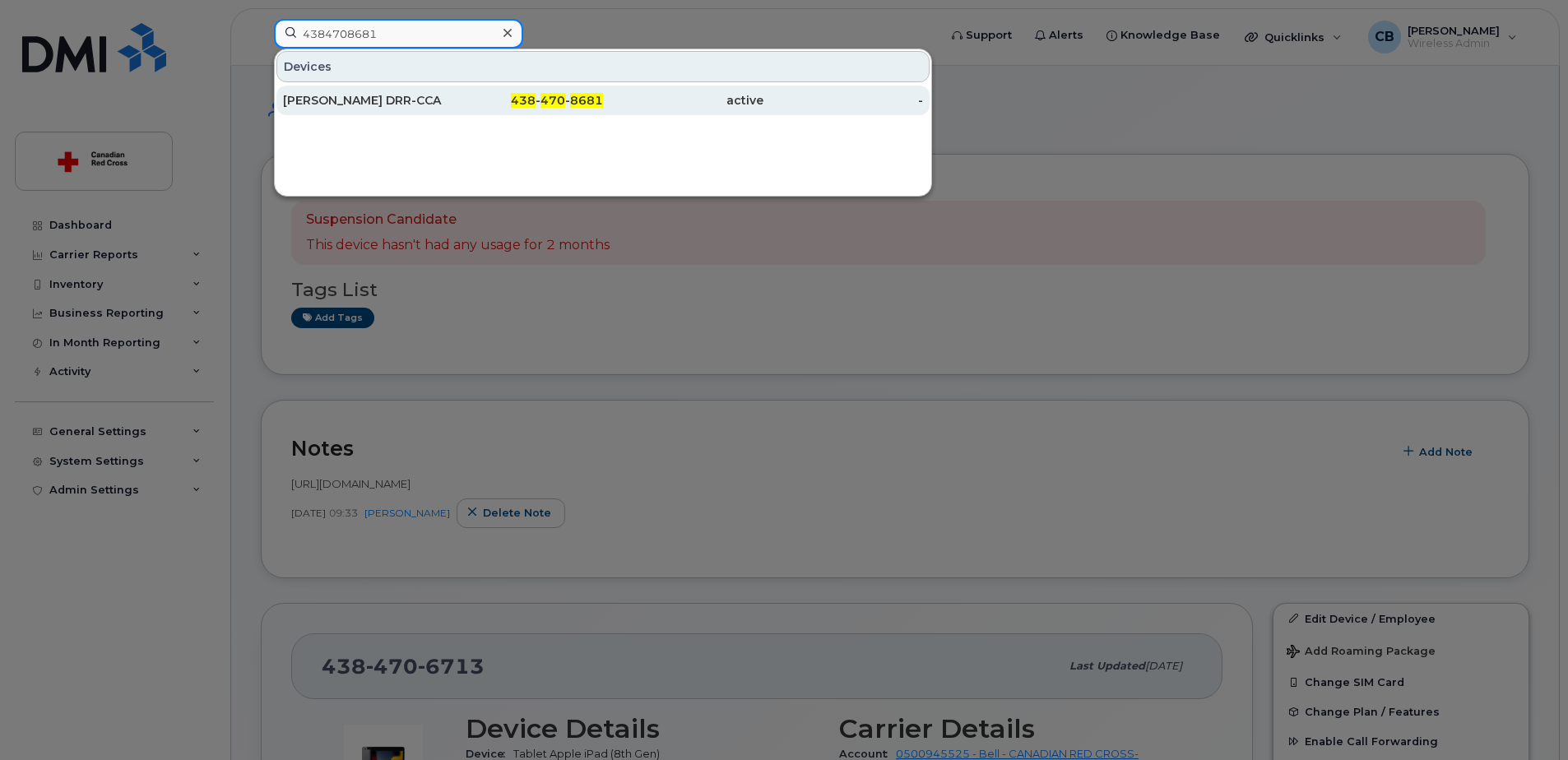
type input "4384708681"
click at [369, 102] on div "Agathe Piou DRR-CCA" at bounding box center [363, 99] width 161 height 16
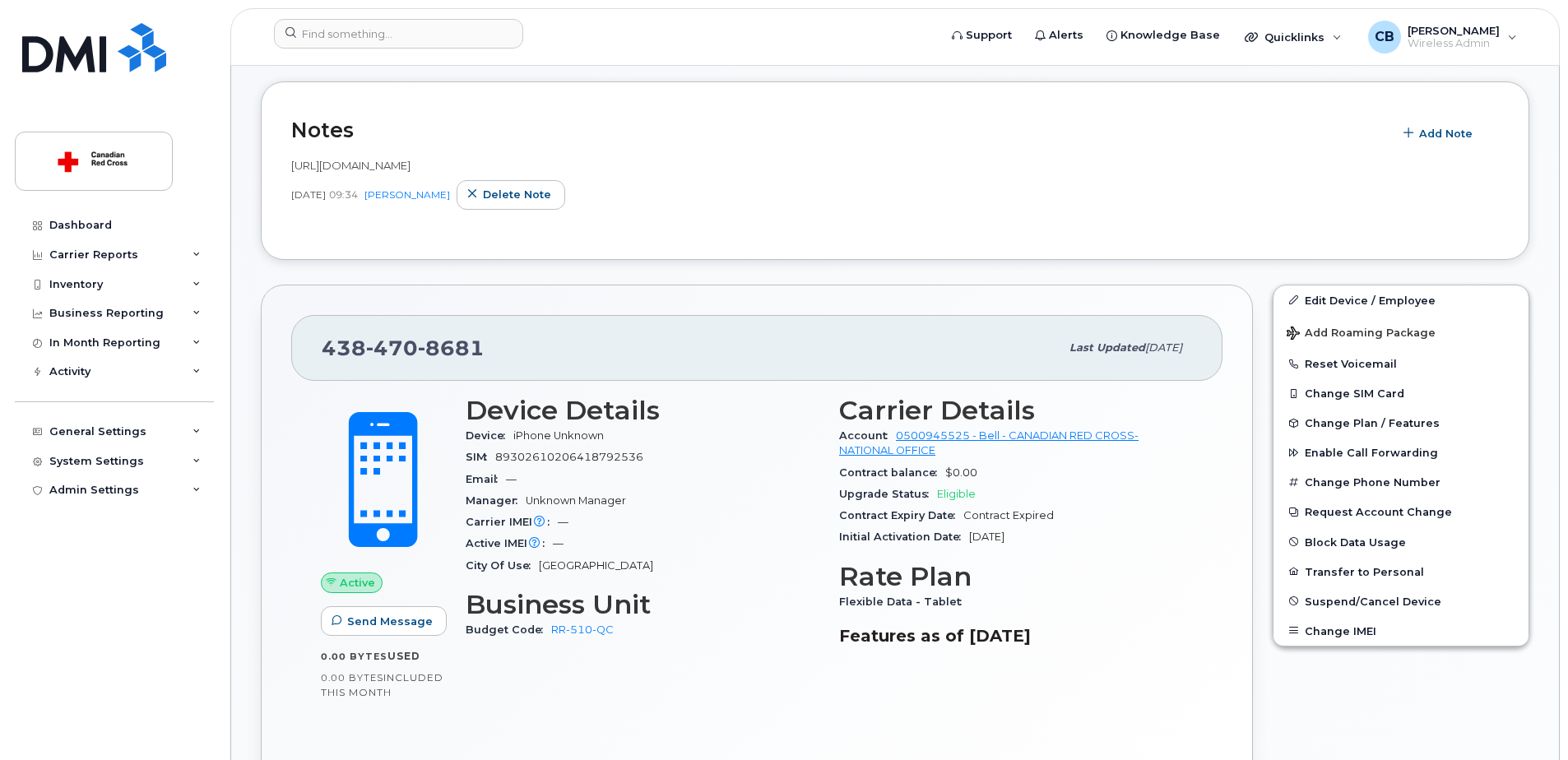
scroll to position [329, 0]
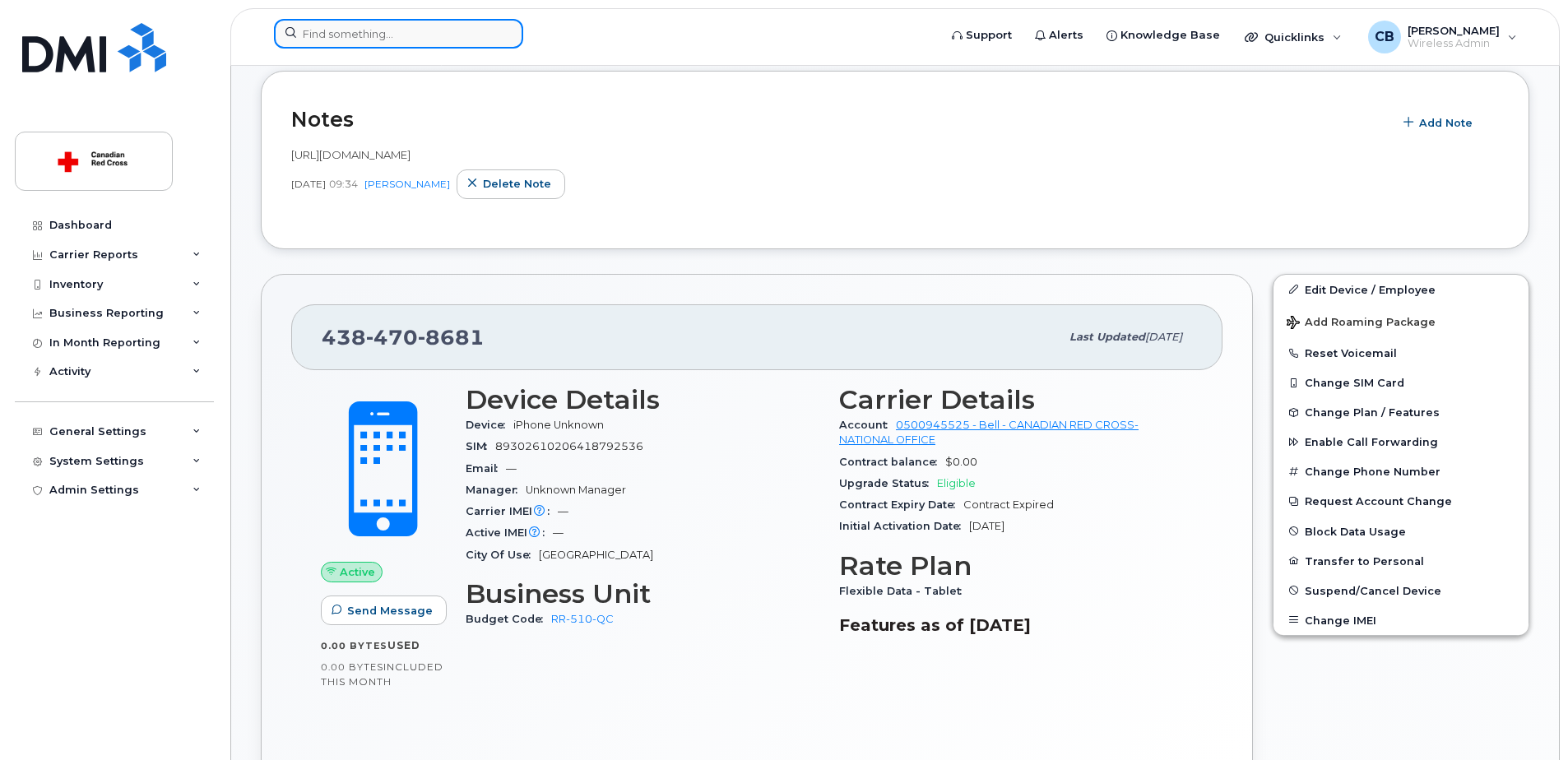
click at [373, 42] on input at bounding box center [399, 33] width 250 height 29
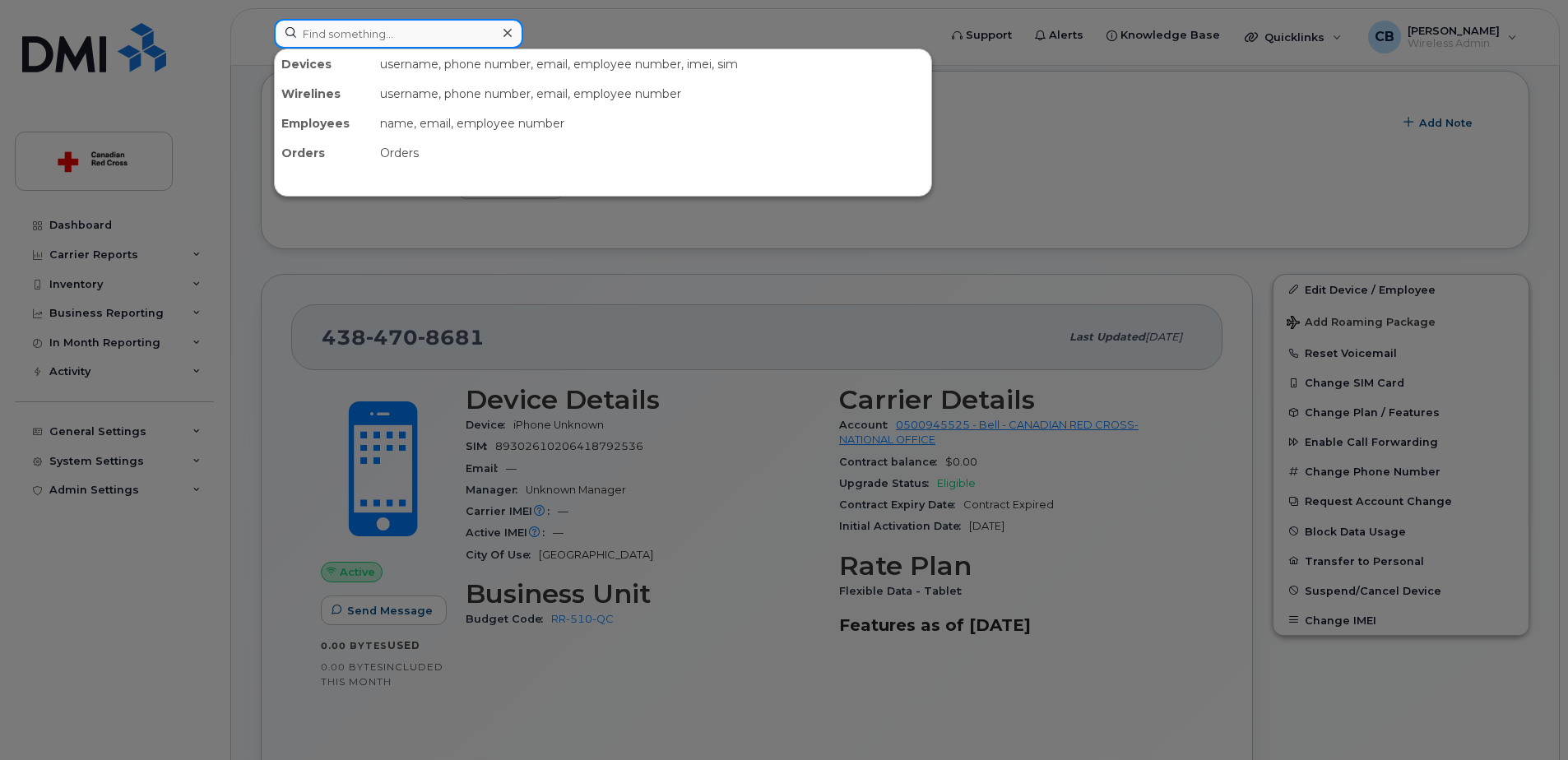
paste input "6137948279"
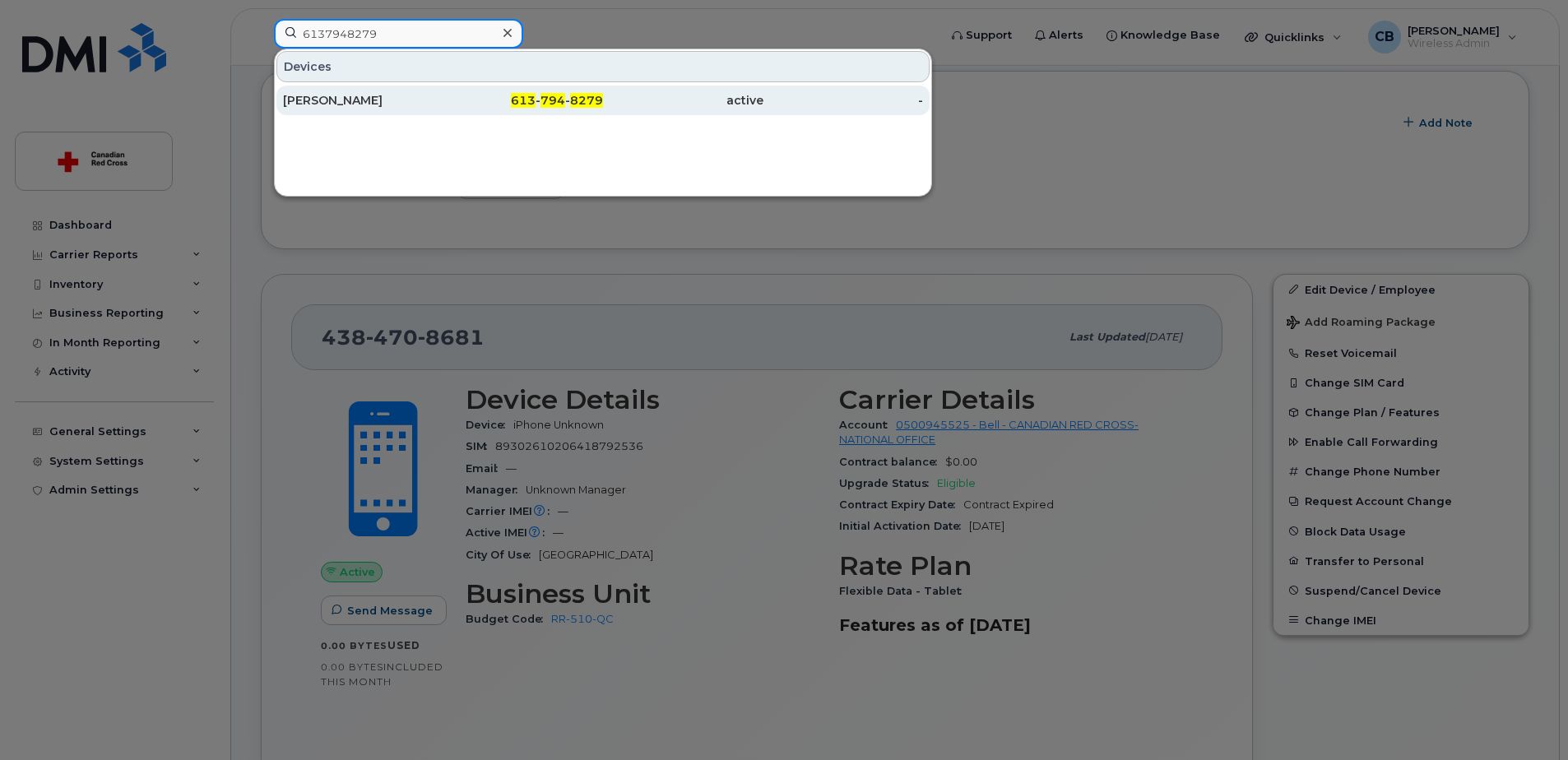
type input "6137948279"
click at [365, 99] on div "Jillian Mullowney" at bounding box center [363, 99] width 161 height 16
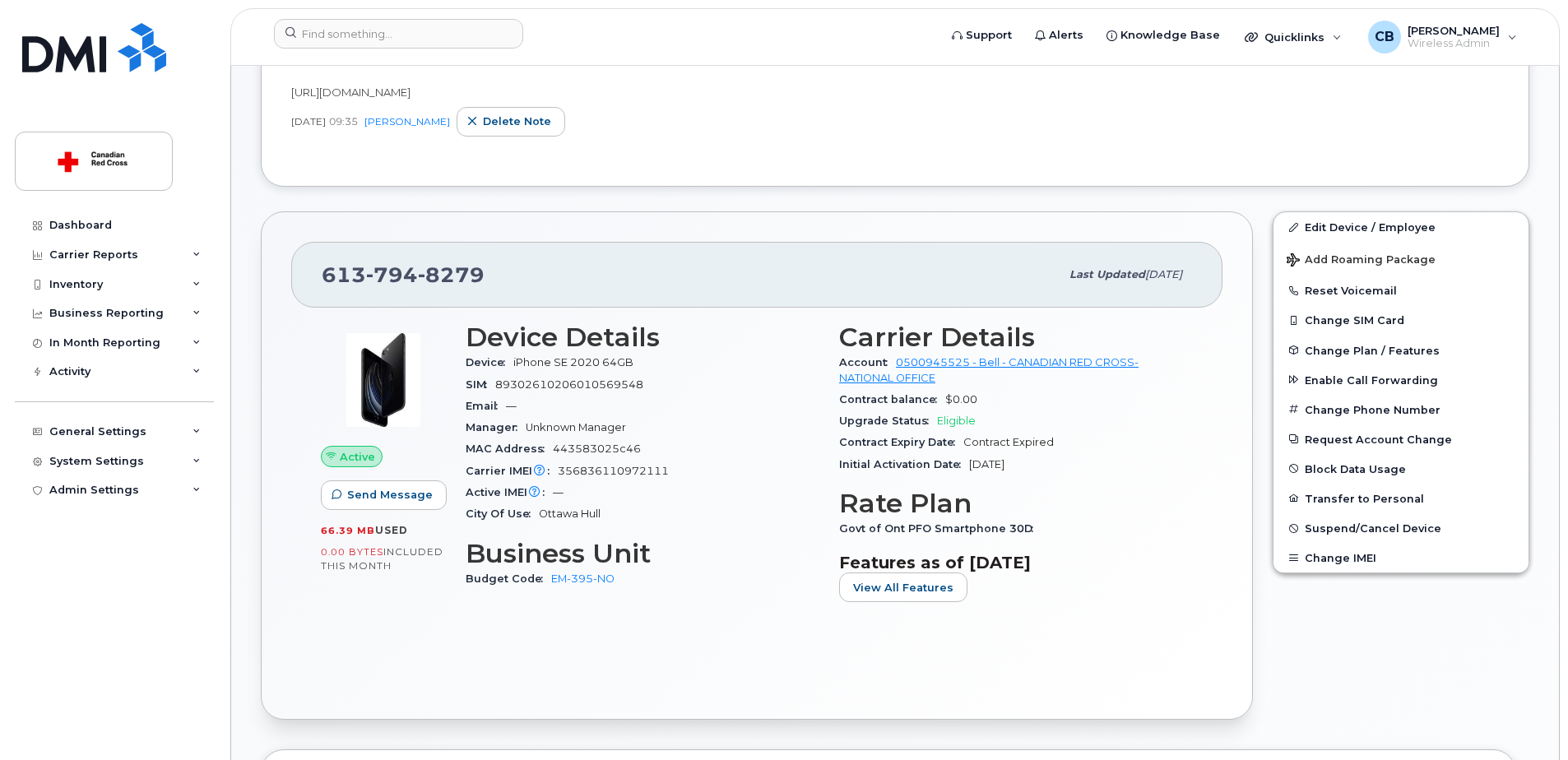
scroll to position [329, 0]
click at [432, 31] on input at bounding box center [399, 33] width 250 height 29
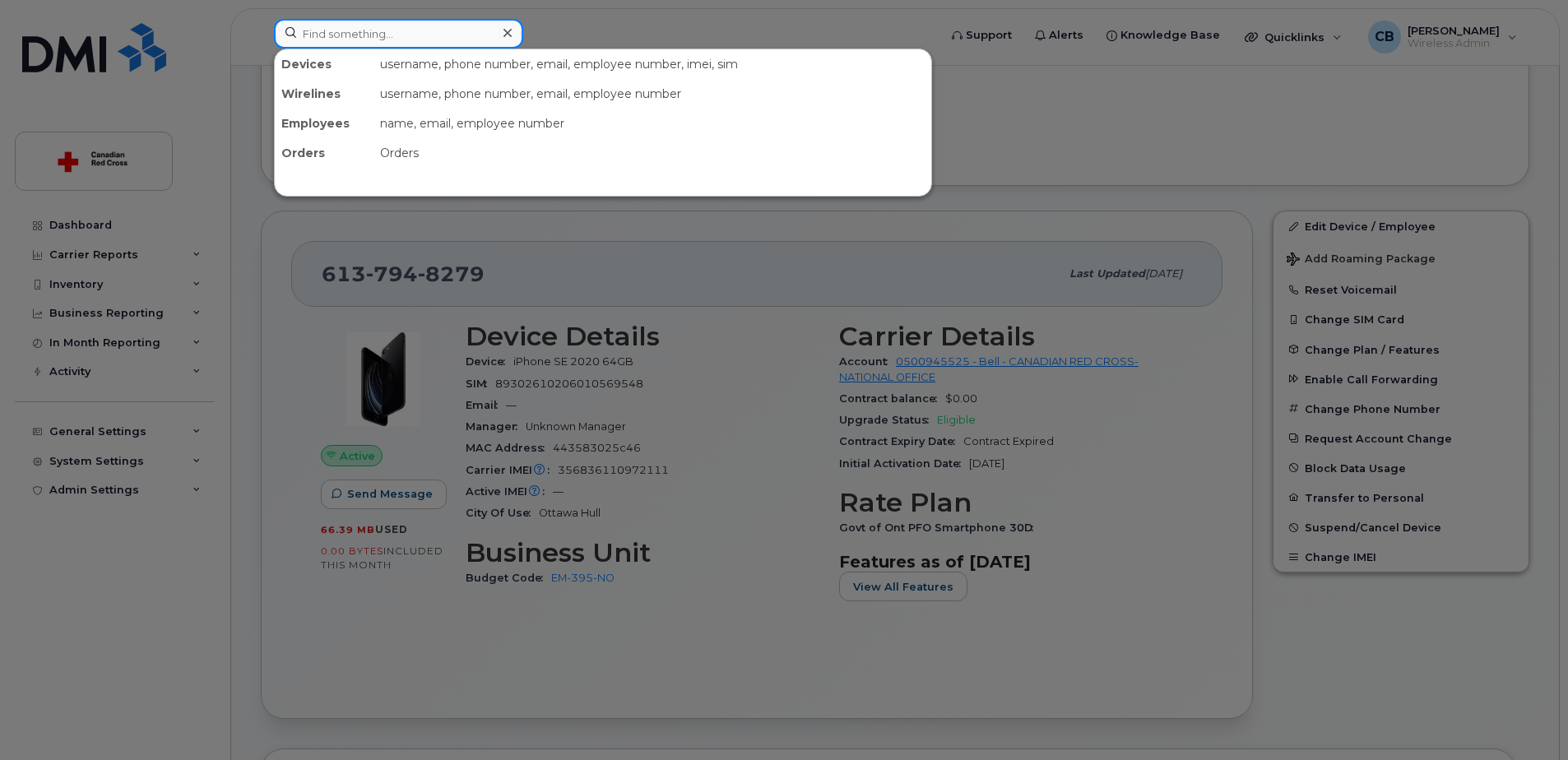
paste input "2504180415"
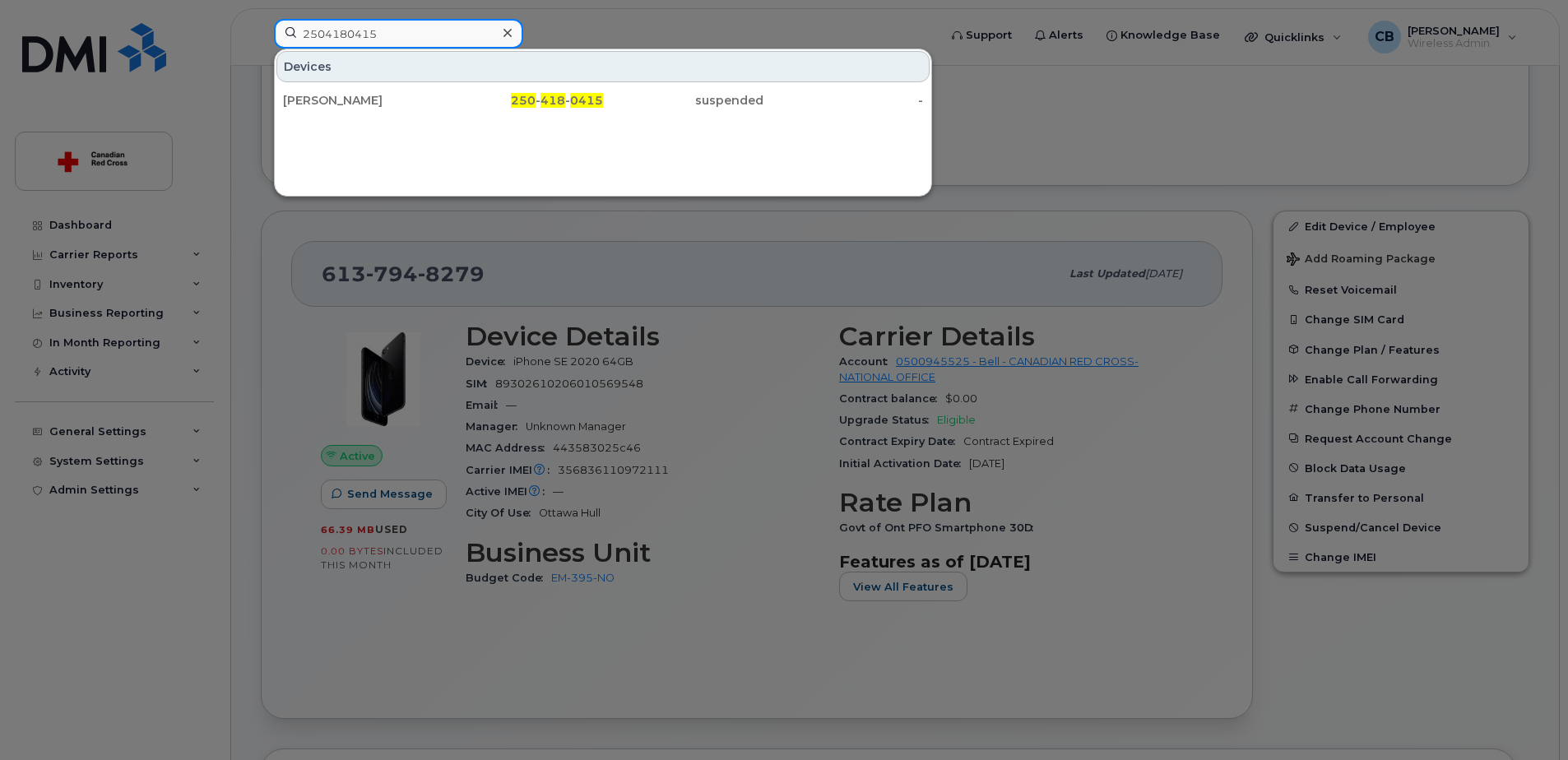
drag, startPoint x: 432, startPoint y: 36, endPoint x: 267, endPoint y: 40, distance: 165.0
click at [267, 40] on div "2504180415 Devices [PERSON_NAME] 250 - 418 - 0415 suspended -" at bounding box center [600, 37] width 680 height 36
paste input "3435723744"
type input "3435723744"
drag, startPoint x: 416, startPoint y: 34, endPoint x: 258, endPoint y: 36, distance: 158.0
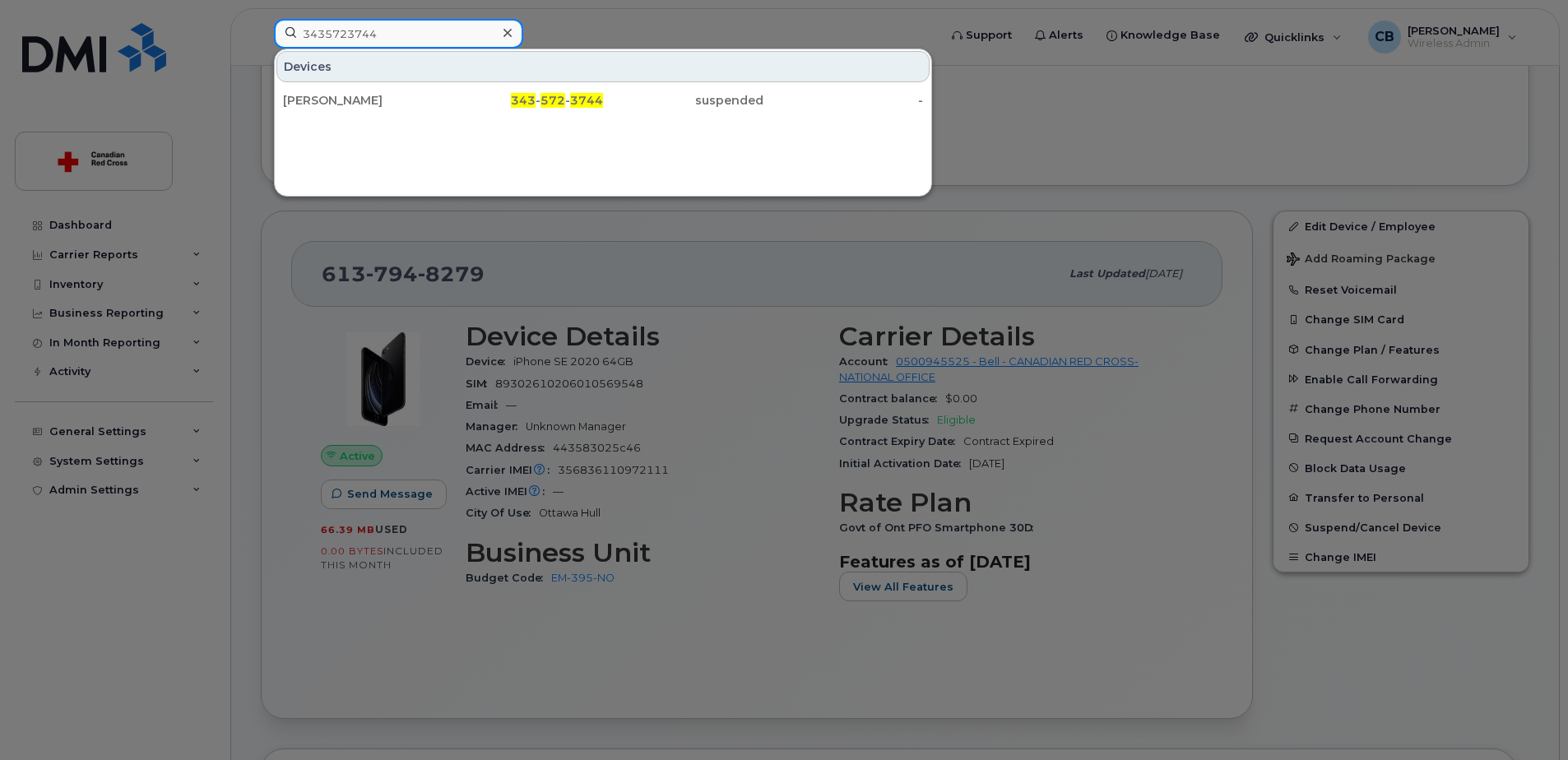
click at [261, 36] on div "3435723744 Devices [PERSON_NAME] 343 - 572 - 3744 suspended -" at bounding box center [600, 37] width 680 height 36
